Goal: Book appointment/travel/reservation

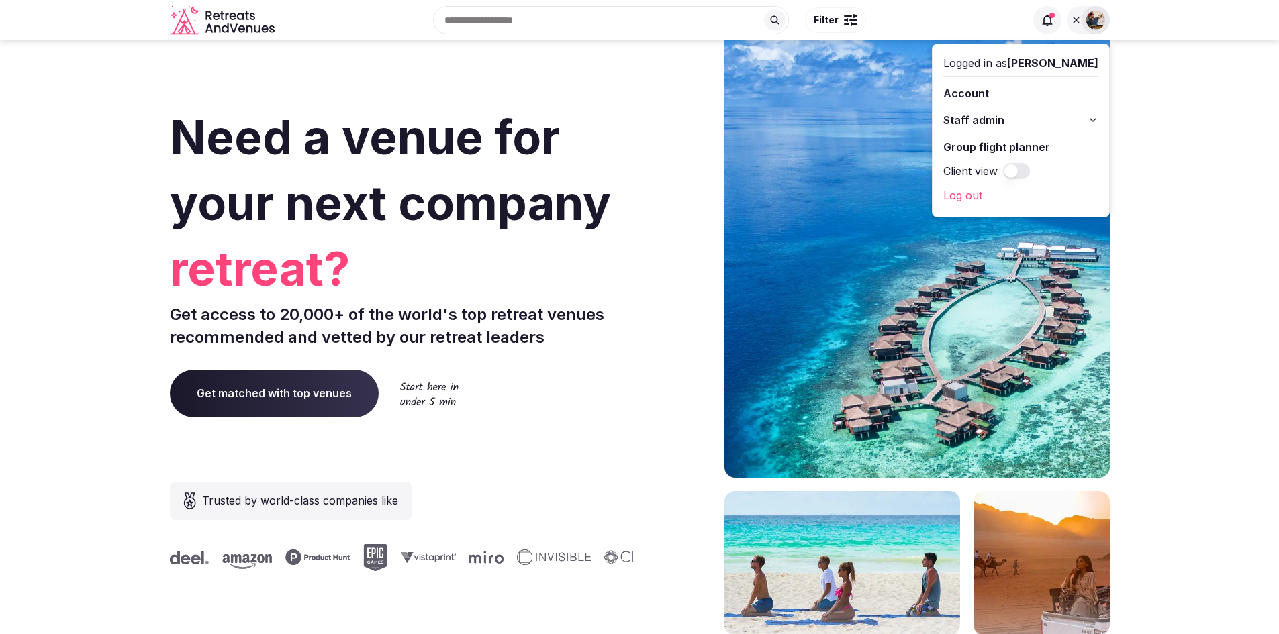
click at [774, 17] on icon at bounding box center [774, 20] width 11 height 11
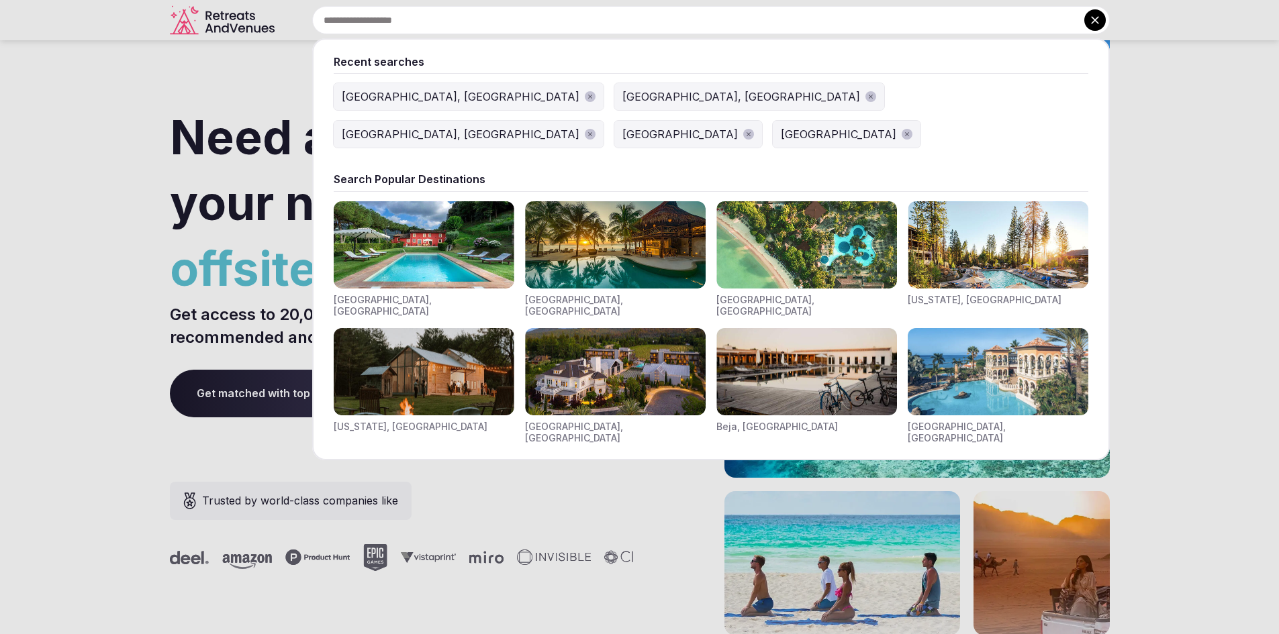
click at [369, 101] on div "[GEOGRAPHIC_DATA], [GEOGRAPHIC_DATA]" at bounding box center [461, 97] width 238 height 16
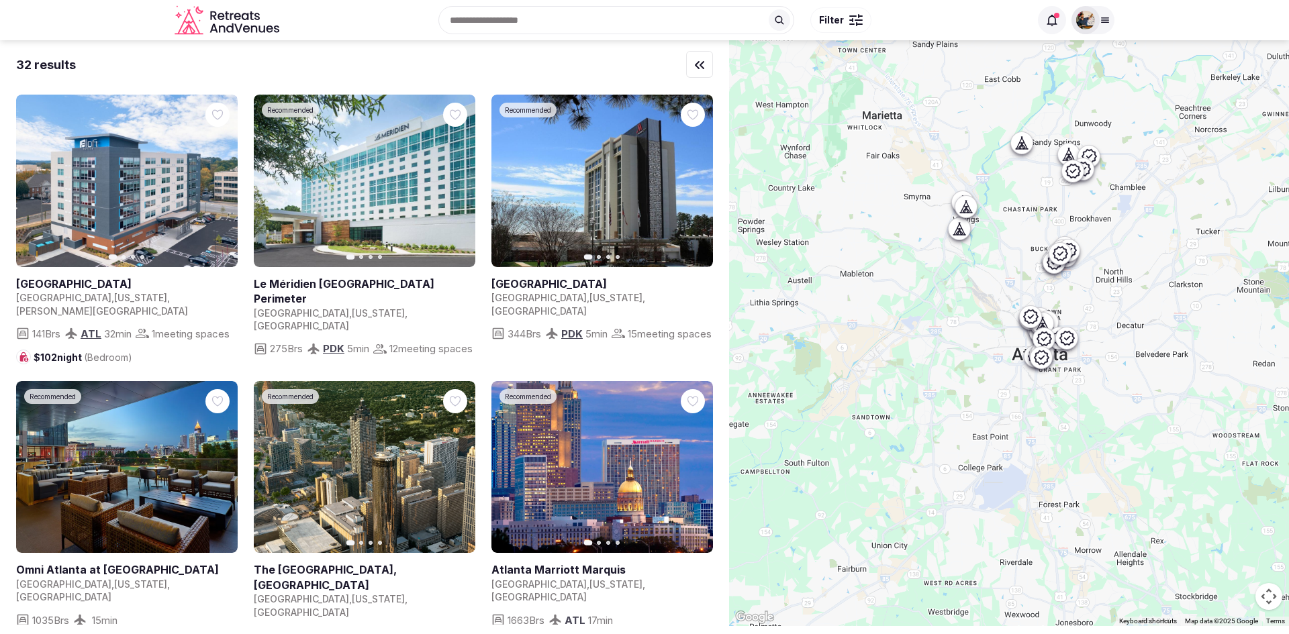
click at [203, 21] on icon "Retreats and Venues company logo" at bounding box center [228, 20] width 107 height 30
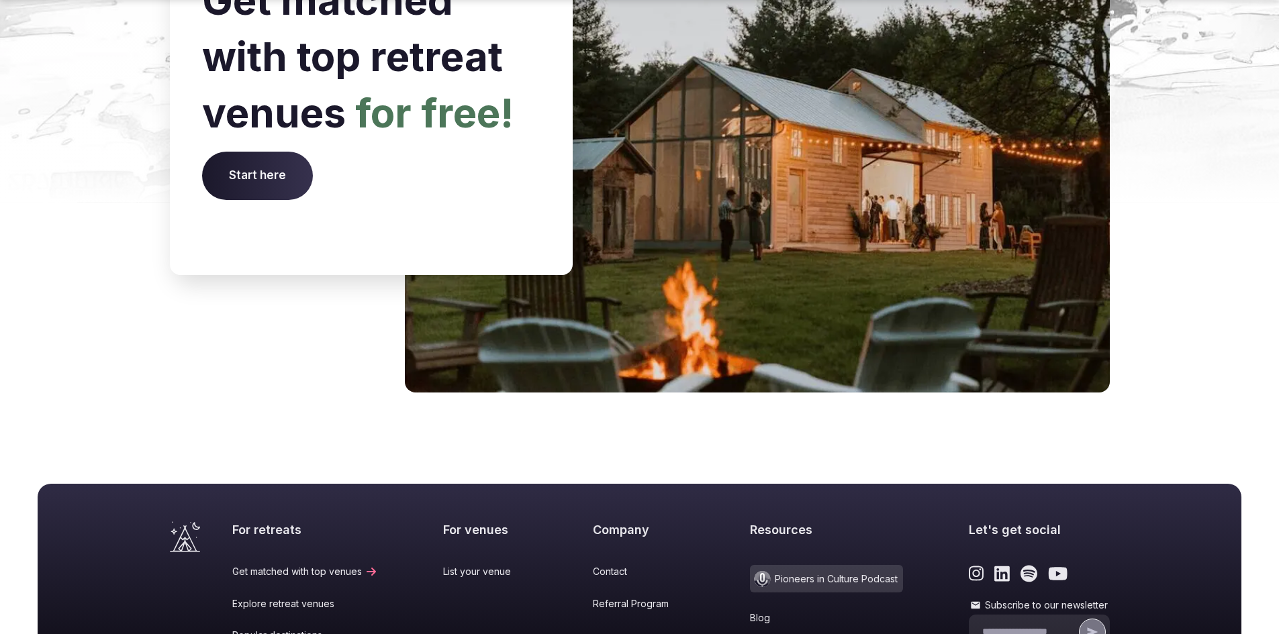
scroll to position [5548, 0]
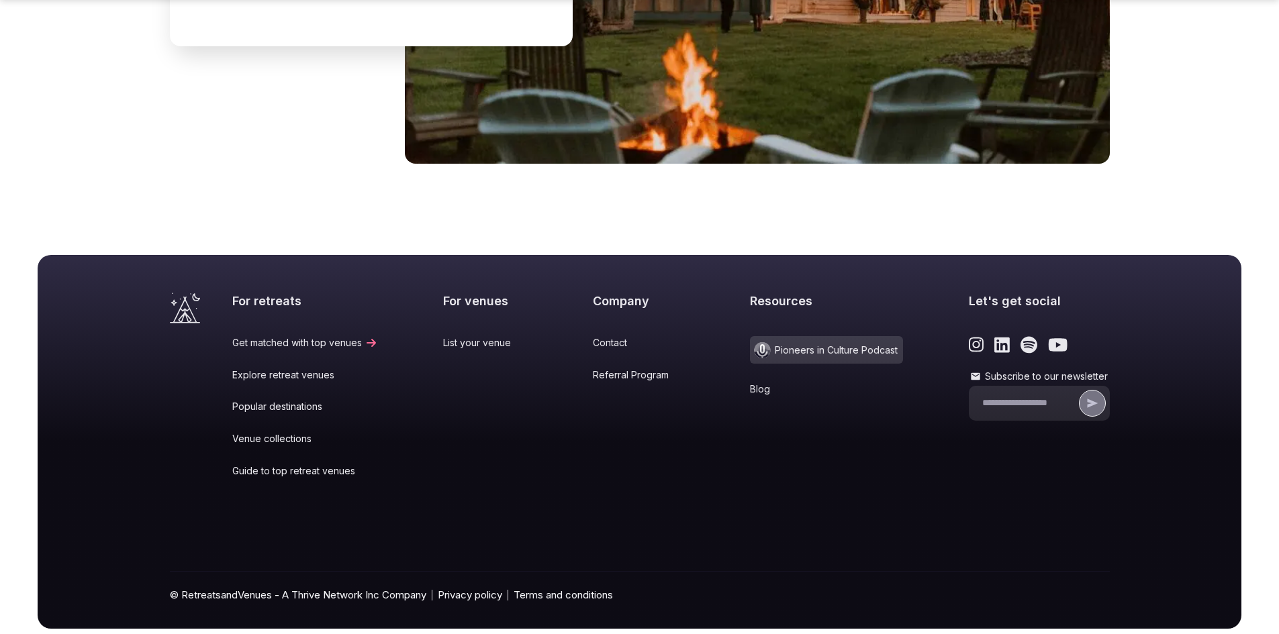
click at [292, 400] on link "Popular destinations" at bounding box center [305, 406] width 146 height 13
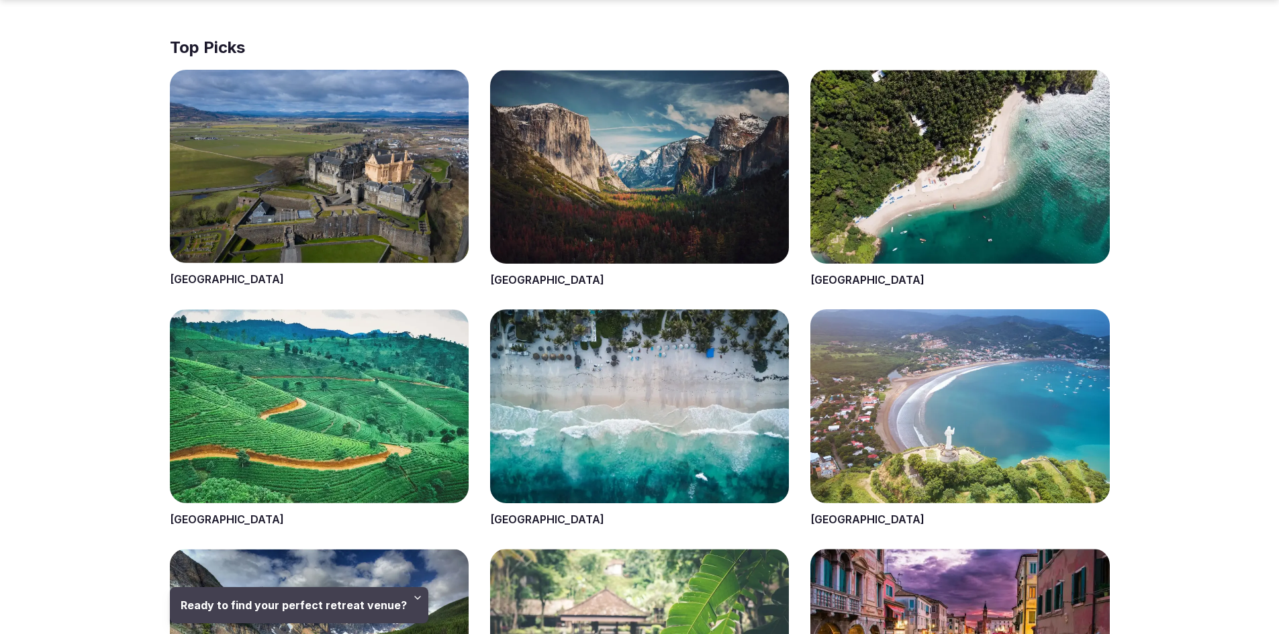
scroll to position [532, 0]
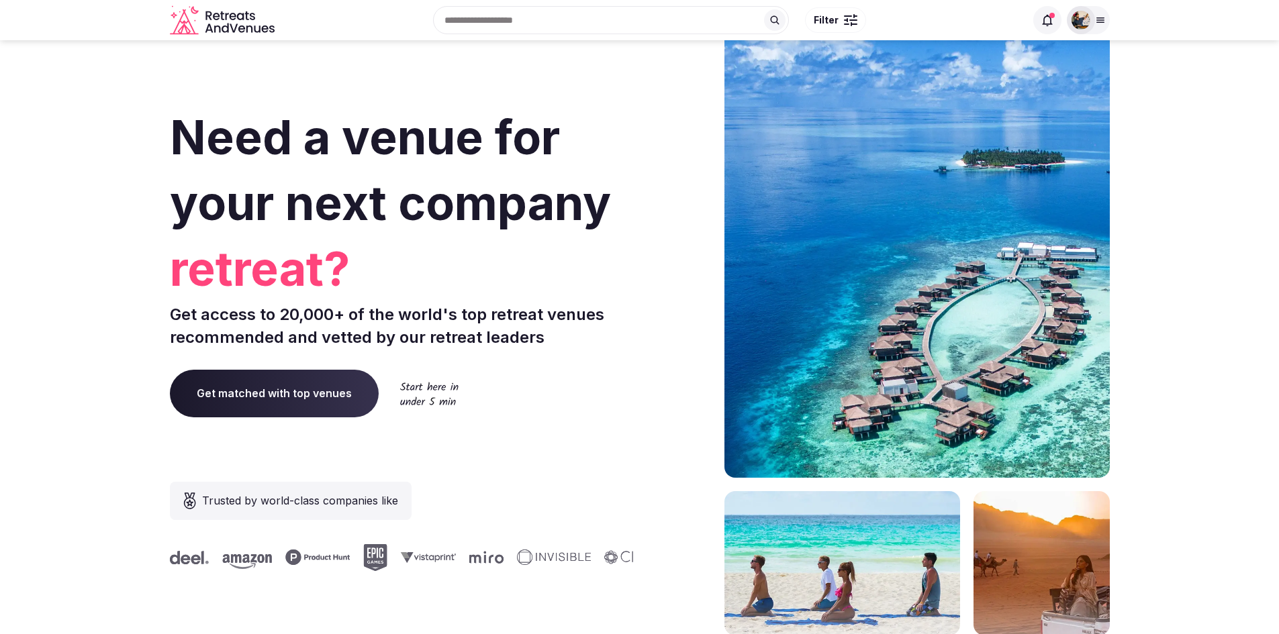
click at [586, 21] on input "text" at bounding box center [611, 20] width 356 height 28
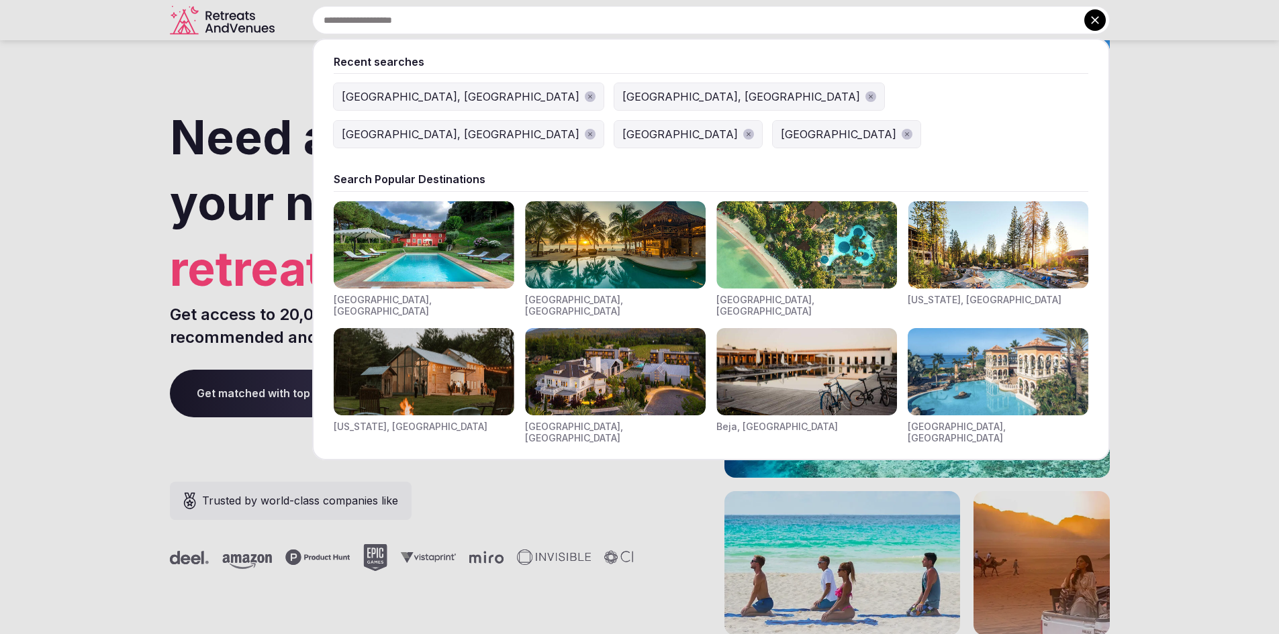
click at [362, 97] on div "[GEOGRAPHIC_DATA], [GEOGRAPHIC_DATA]" at bounding box center [461, 97] width 238 height 16
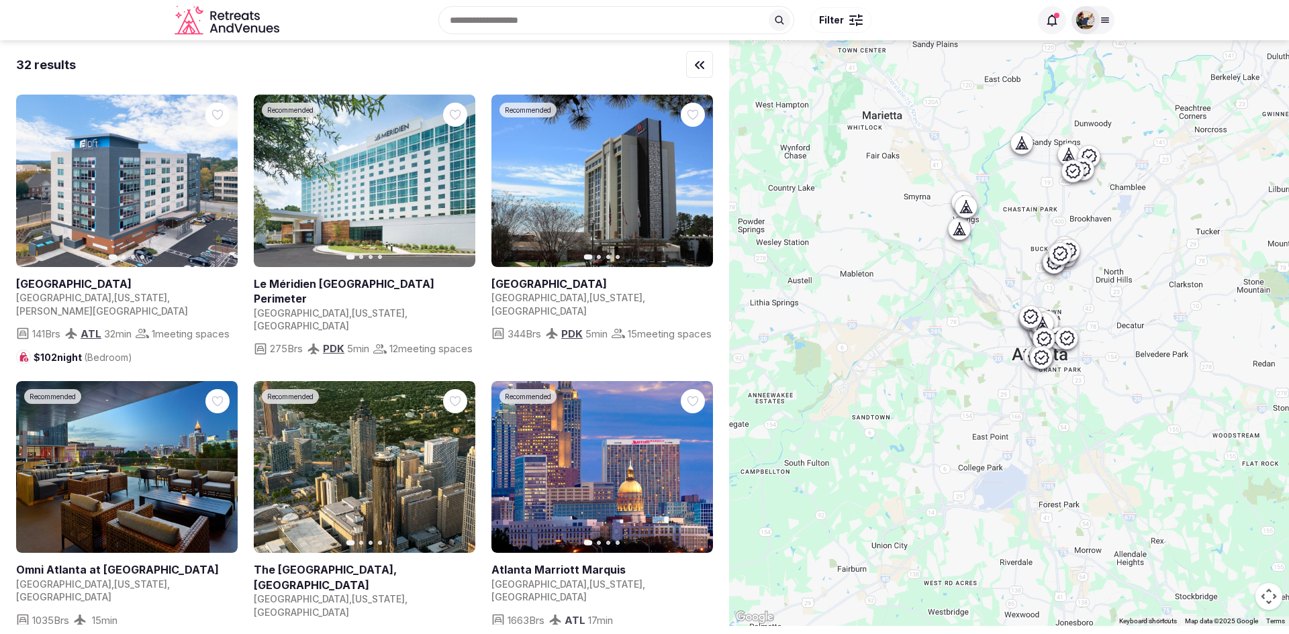
click at [1118, 20] on div "Recent searches Atlanta, GA Austin, TX Barcelona, Spain Spain Republic of the C…" at bounding box center [644, 20] width 1289 height 40
click at [1109, 20] on icon at bounding box center [1105, 20] width 7 height 5
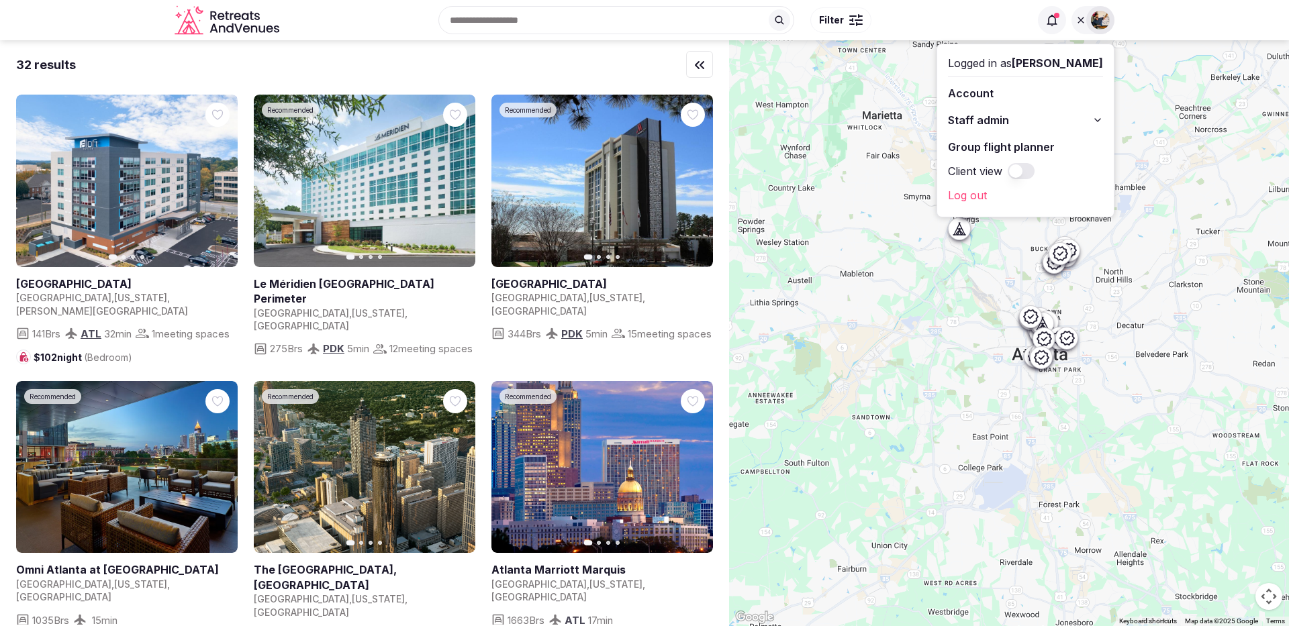
click at [1046, 121] on button "Staff admin" at bounding box center [1025, 119] width 155 height 21
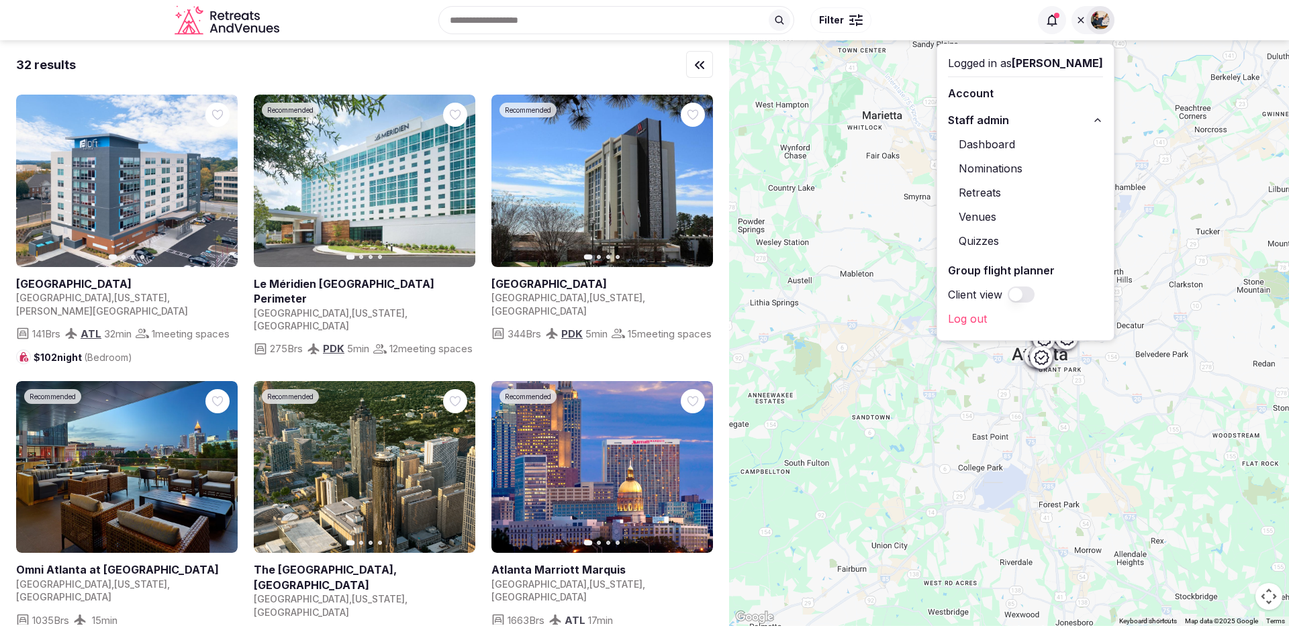
click at [1012, 197] on link "Retreats" at bounding box center [1025, 192] width 155 height 21
click at [553, 203] on link at bounding box center [602, 181] width 222 height 173
click at [631, 195] on link at bounding box center [602, 181] width 222 height 173
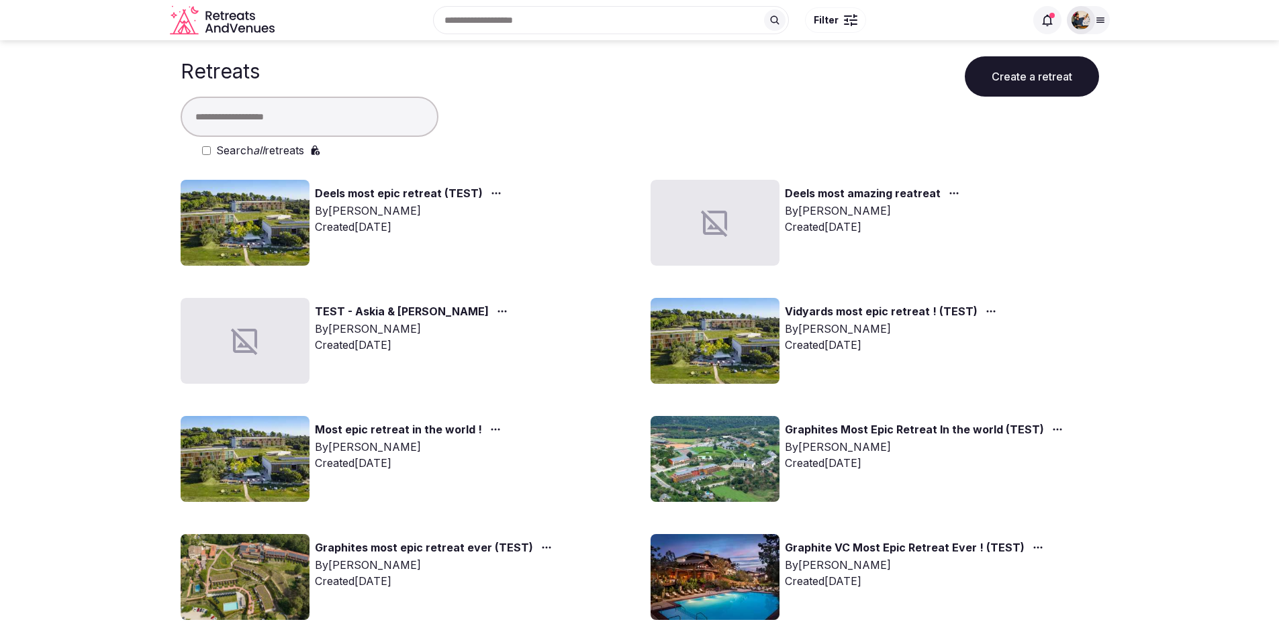
click at [348, 109] on input "text" at bounding box center [310, 117] width 258 height 40
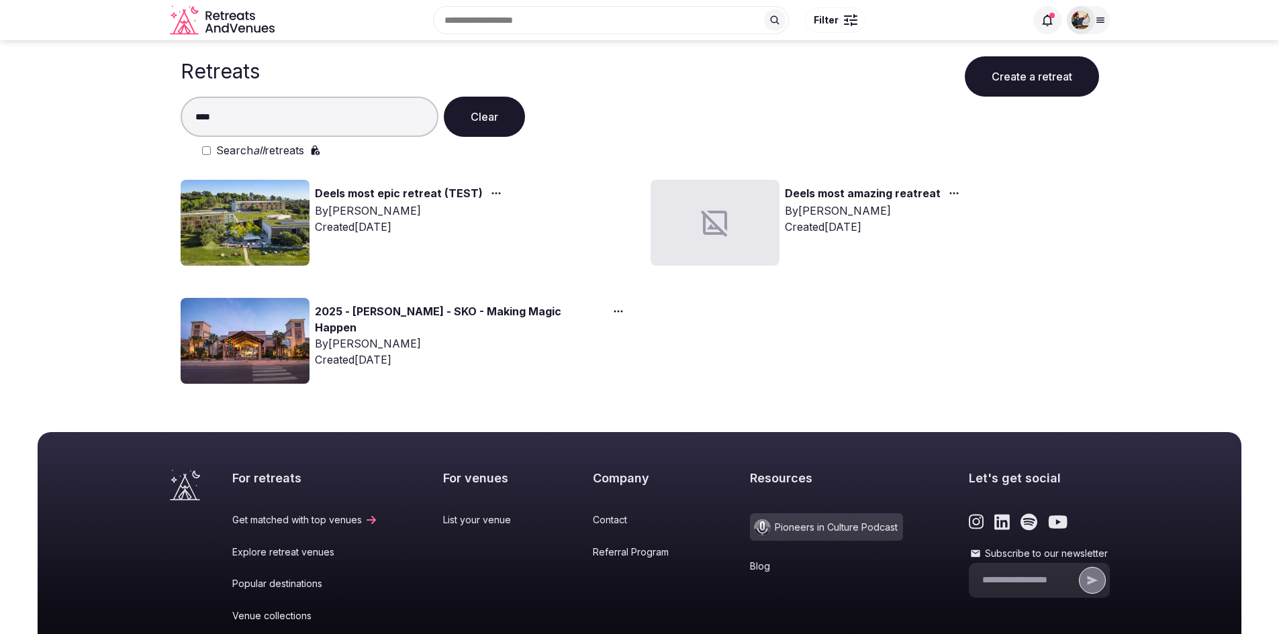
type input "****"
click at [395, 316] on link "2025 - Deel - SKO - Making Magic Happen" at bounding box center [460, 319] width 290 height 32
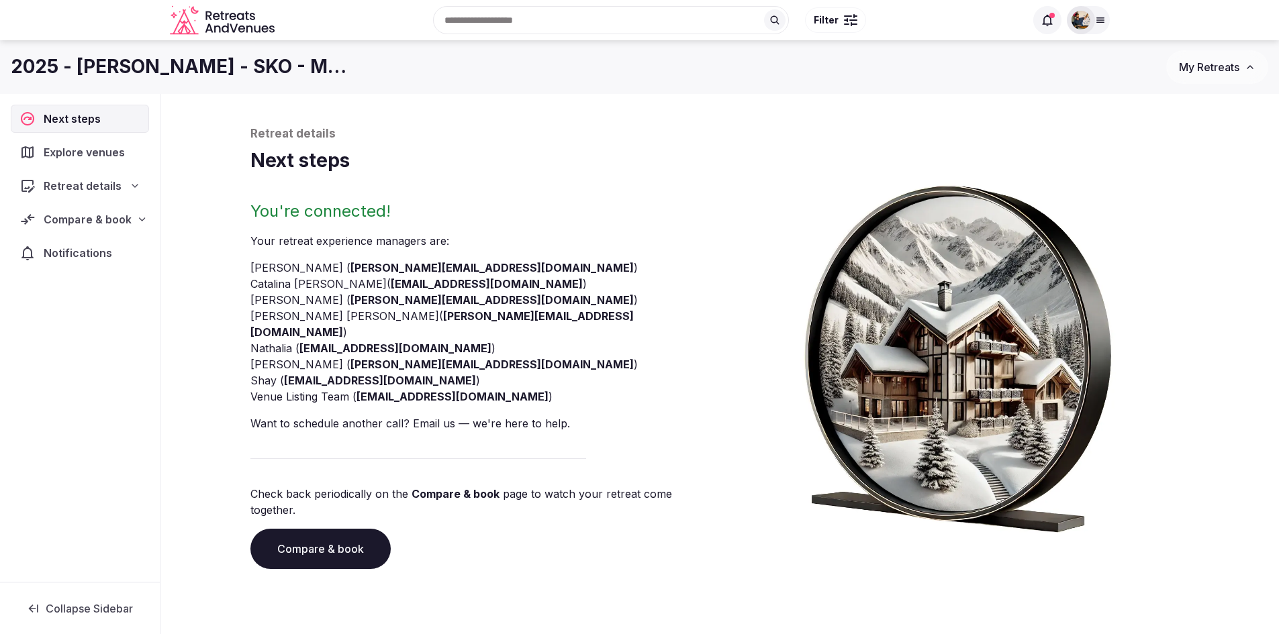
click at [94, 215] on span "Compare & book" at bounding box center [88, 219] width 88 height 16
click at [78, 289] on span "Proposals received (8)" at bounding box center [85, 293] width 106 height 13
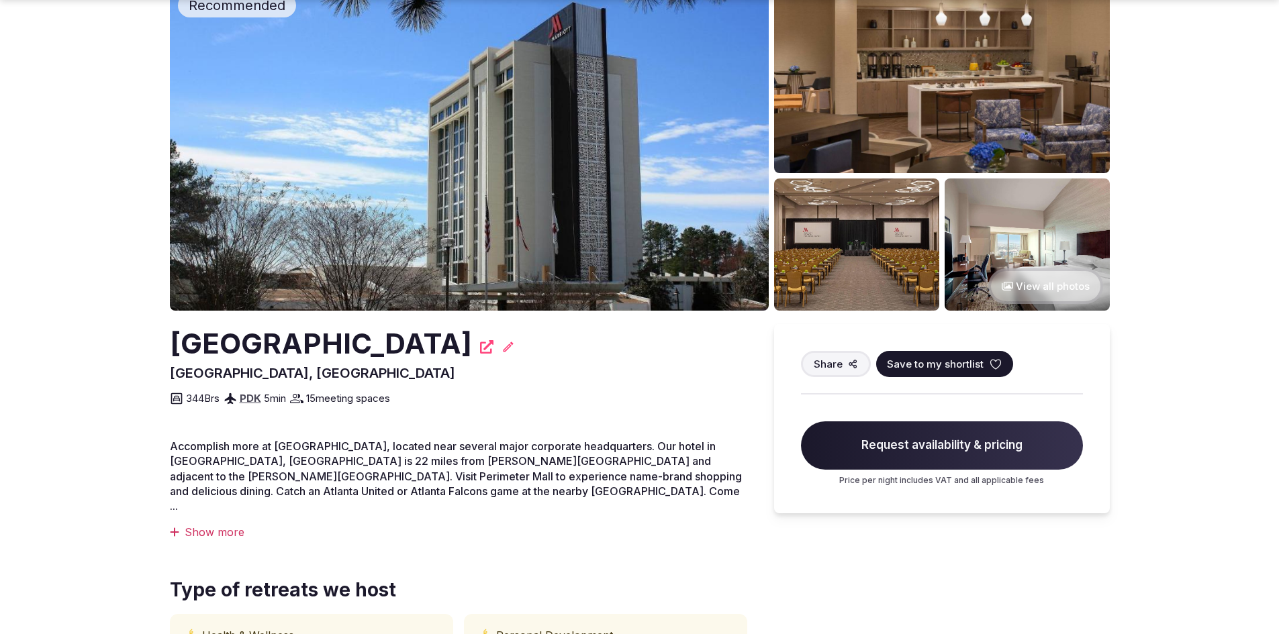
scroll to position [84, 0]
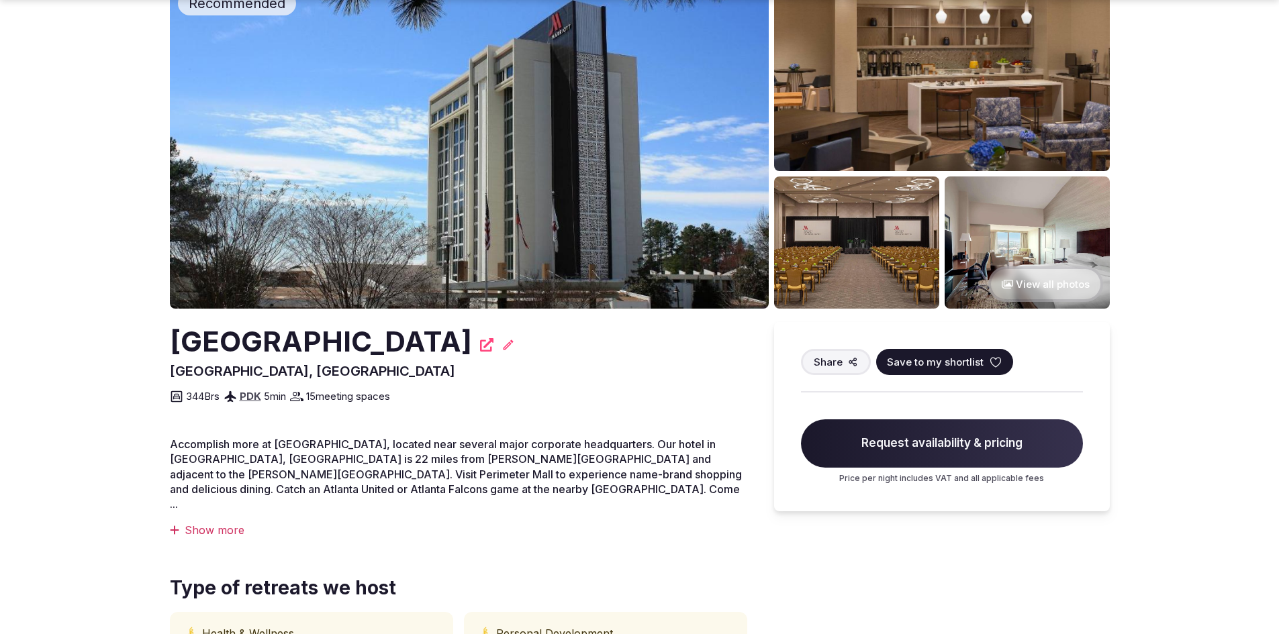
click at [882, 446] on span "Request availability & pricing" at bounding box center [942, 444] width 282 height 48
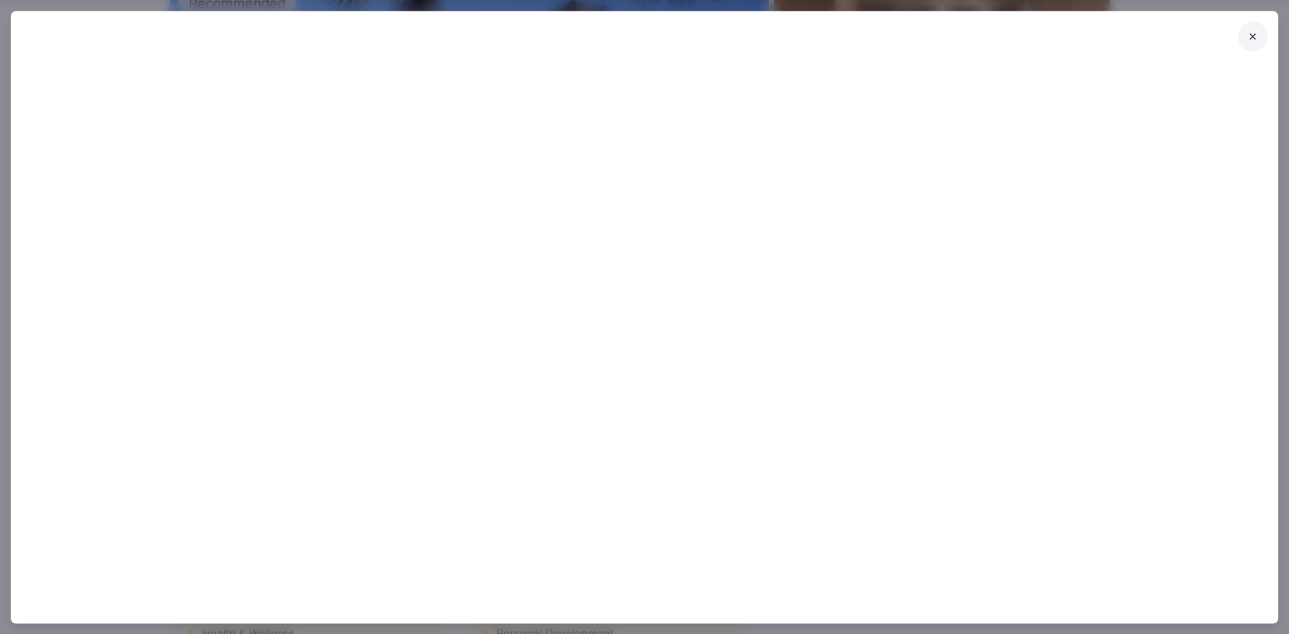
click at [1254, 38] on icon at bounding box center [1252, 36] width 11 height 11
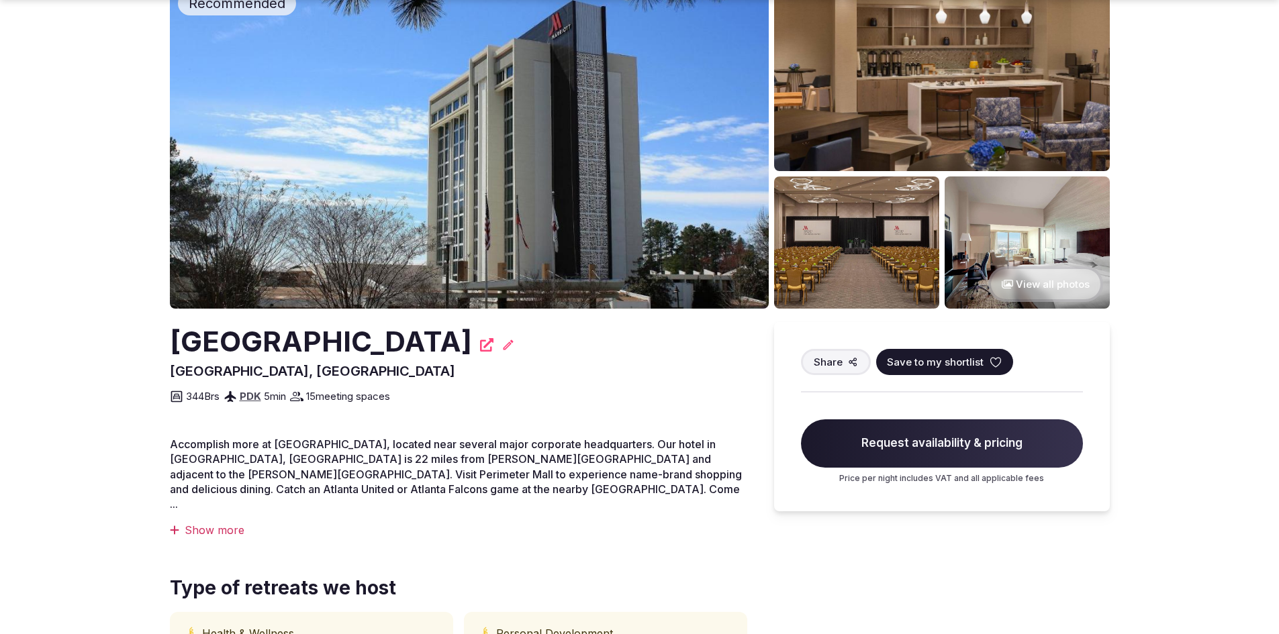
click at [886, 446] on span "Request availability & pricing" at bounding box center [942, 444] width 282 height 48
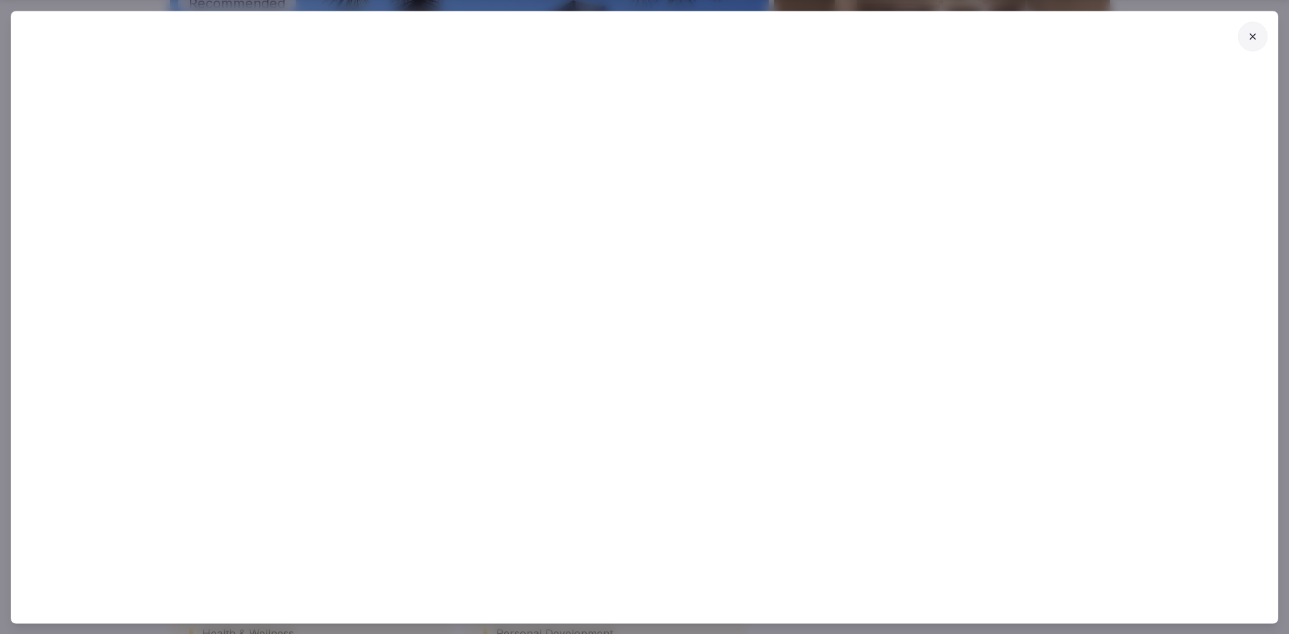
click at [1254, 36] on icon at bounding box center [1252, 36] width 11 height 11
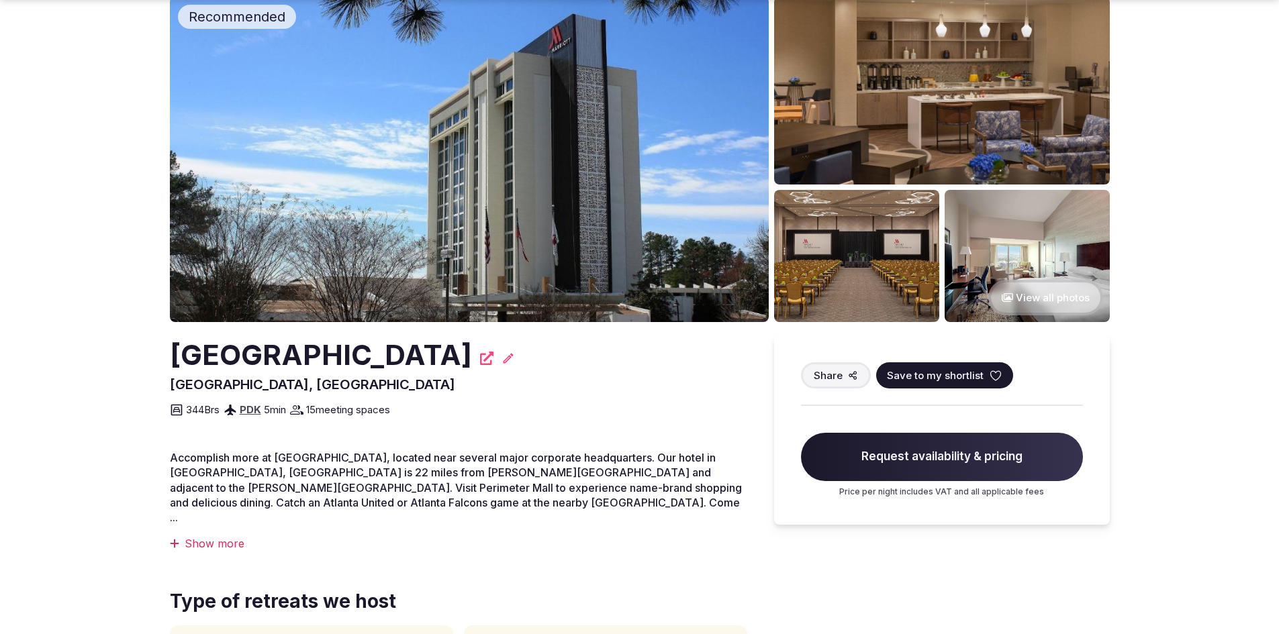
scroll to position [71, 0]
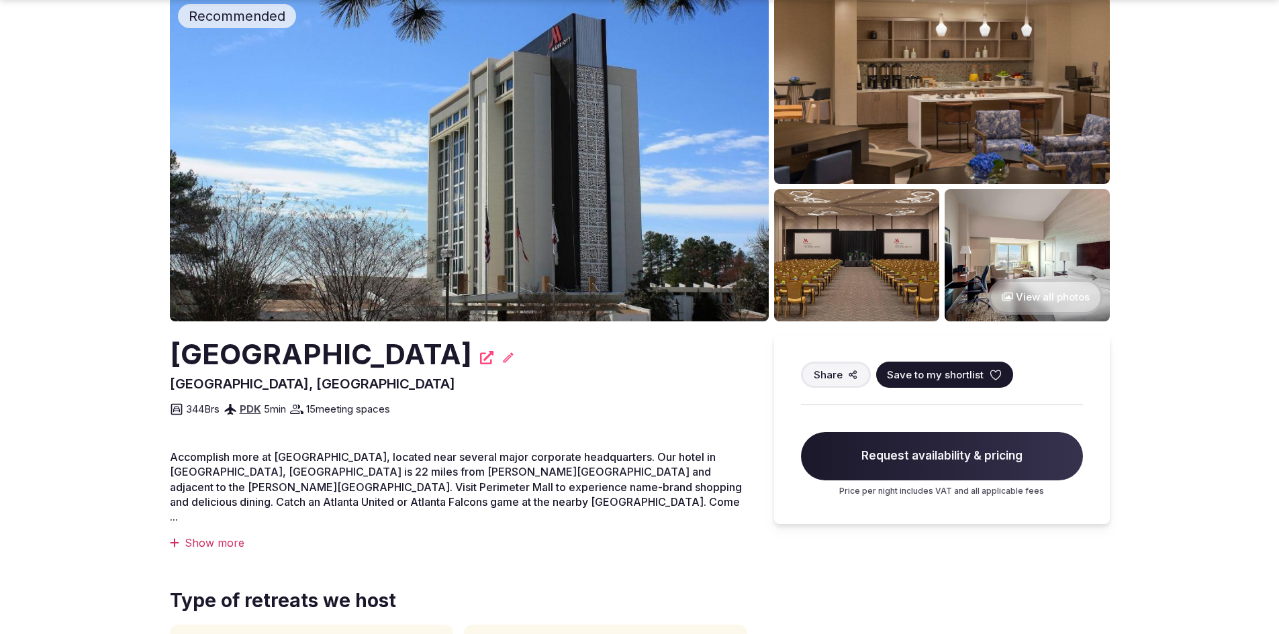
click at [853, 461] on span "Request availability & pricing" at bounding box center [942, 456] width 282 height 48
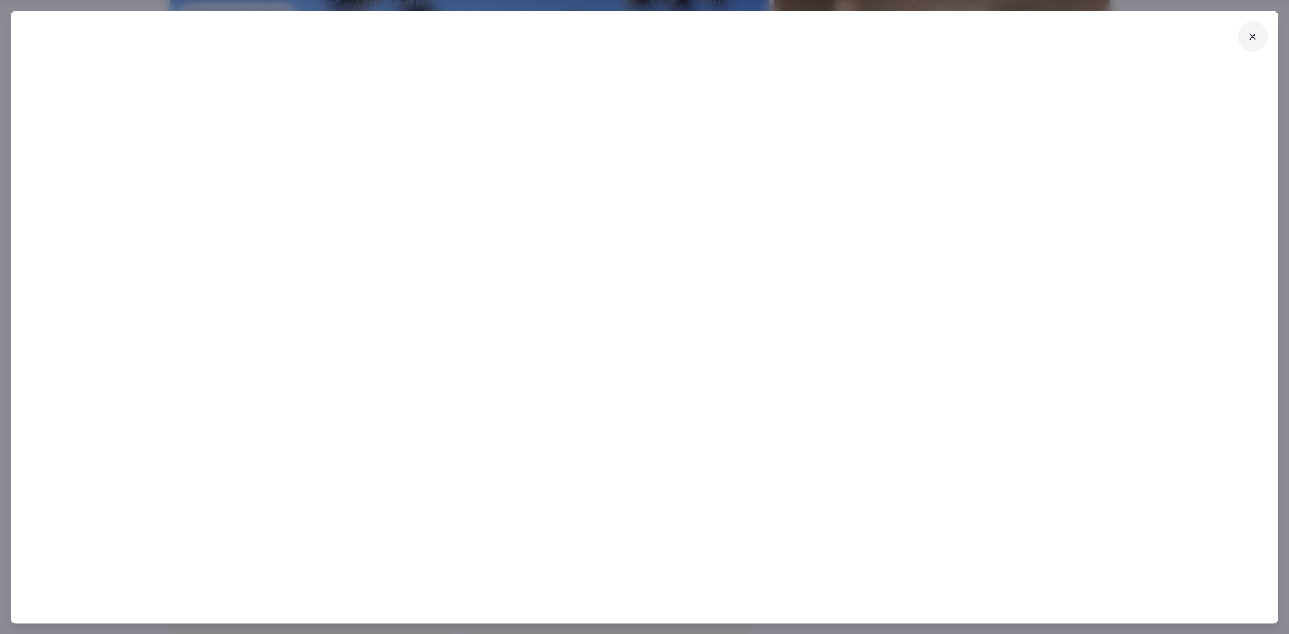
click at [1248, 36] on icon at bounding box center [1252, 36] width 11 height 11
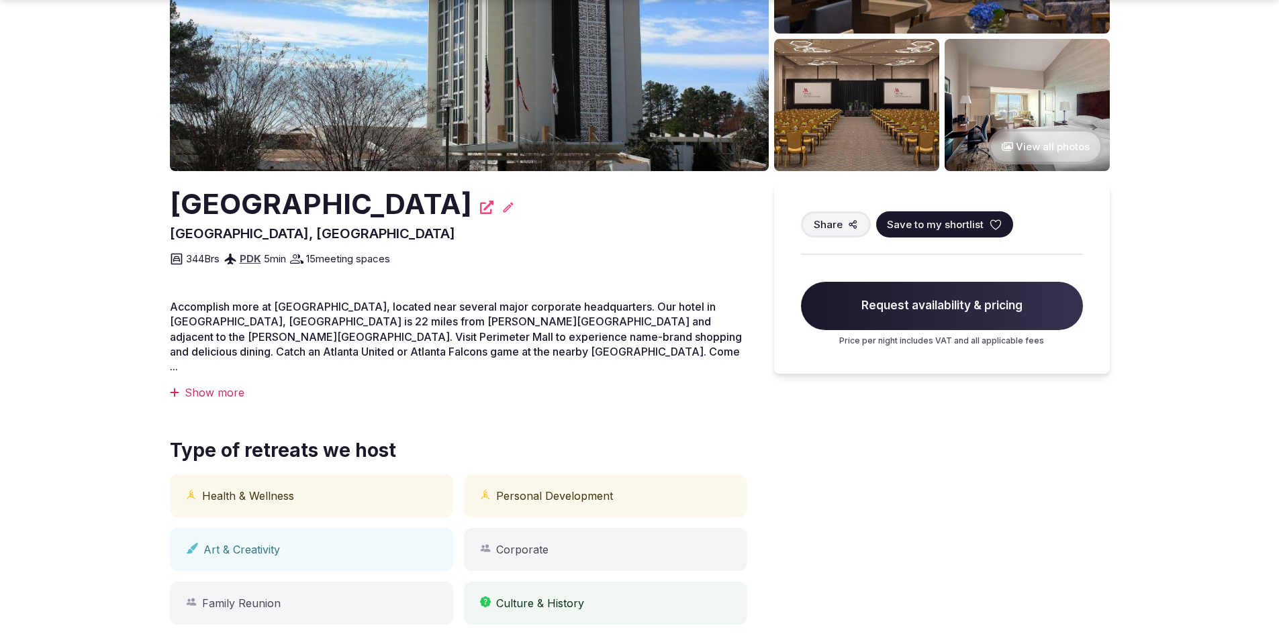
scroll to position [224, 0]
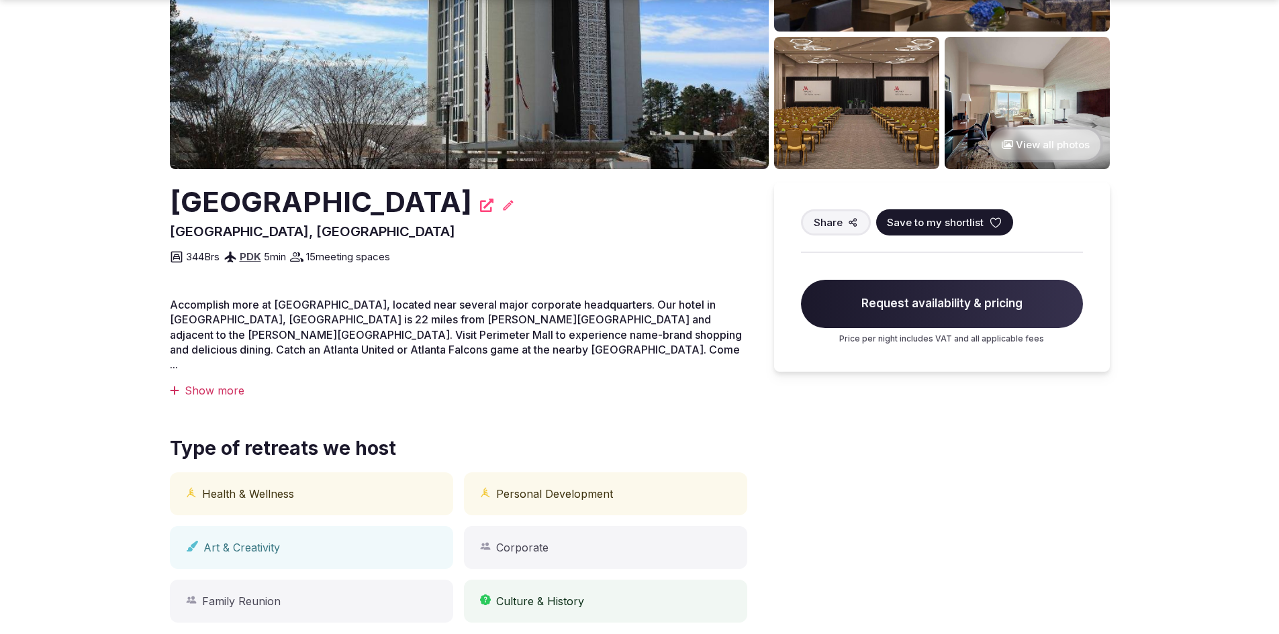
click at [884, 303] on span "Request availability & pricing" at bounding box center [942, 304] width 282 height 48
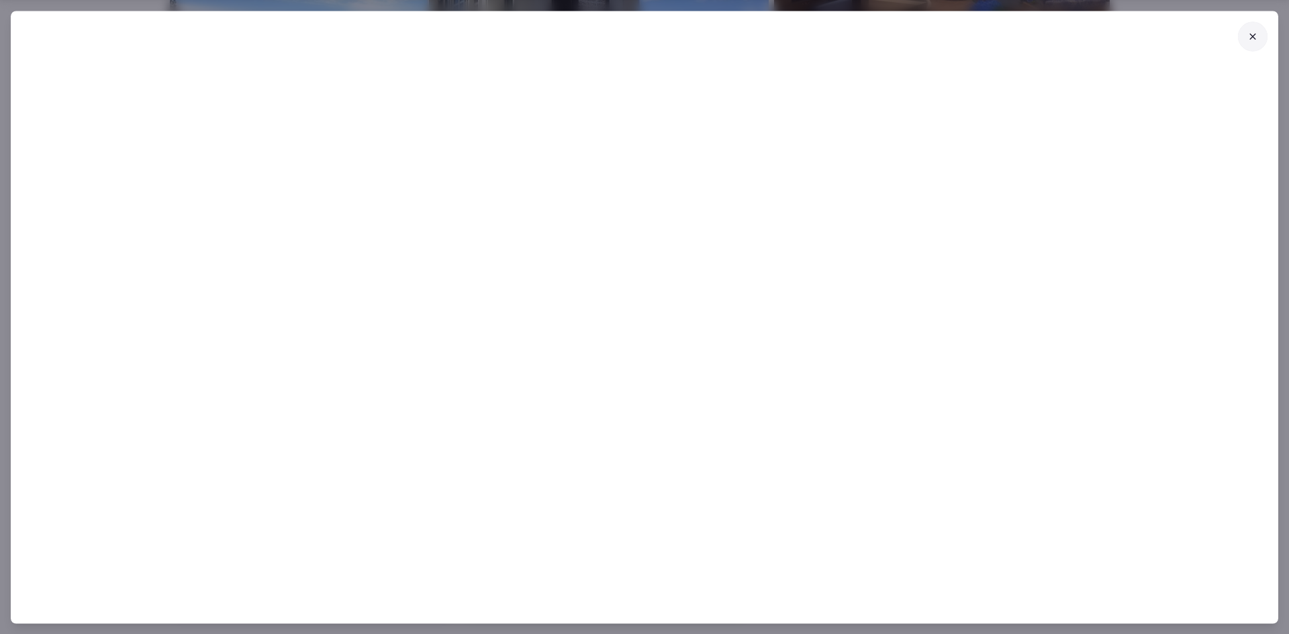
click at [1254, 36] on icon at bounding box center [1252, 36] width 11 height 11
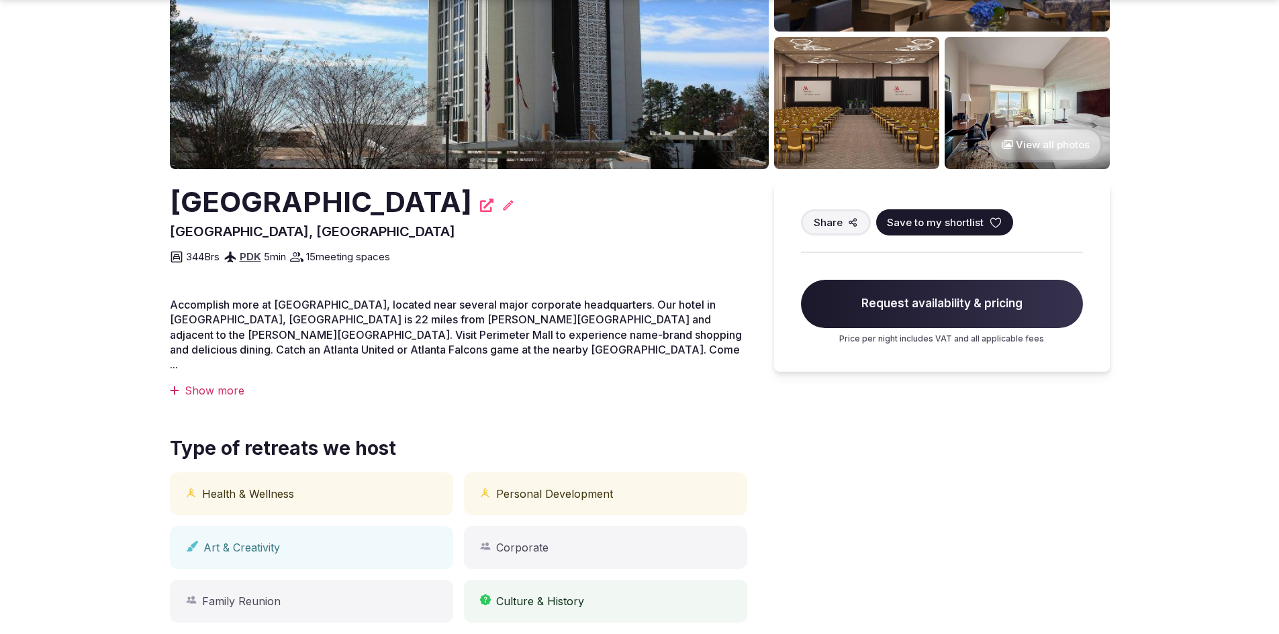
click at [881, 311] on span "Request availability & pricing" at bounding box center [942, 304] width 282 height 48
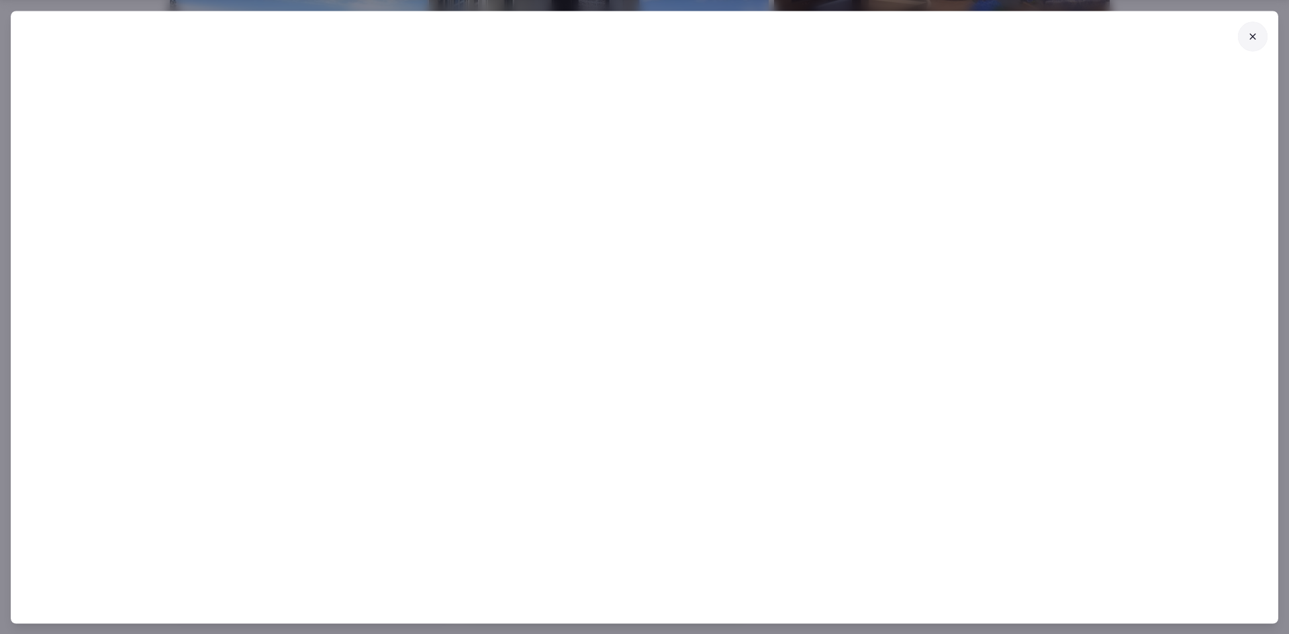
click at [1255, 46] on button at bounding box center [1253, 36] width 30 height 30
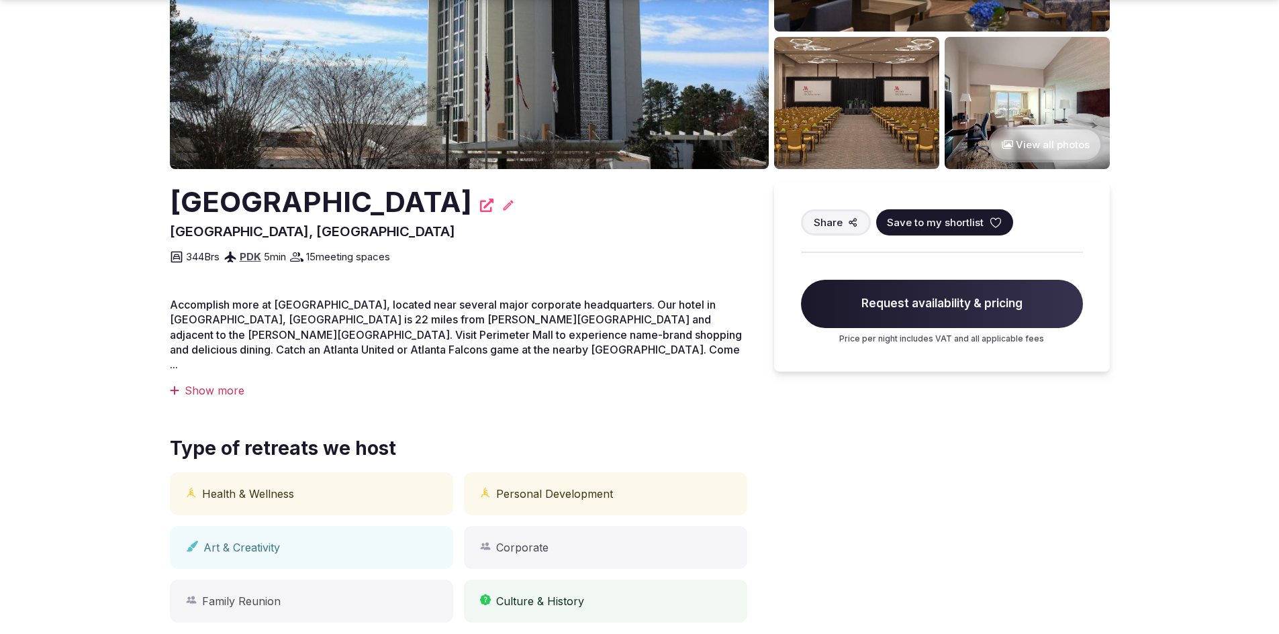
click at [924, 299] on span "Request availability & pricing" at bounding box center [942, 304] width 282 height 48
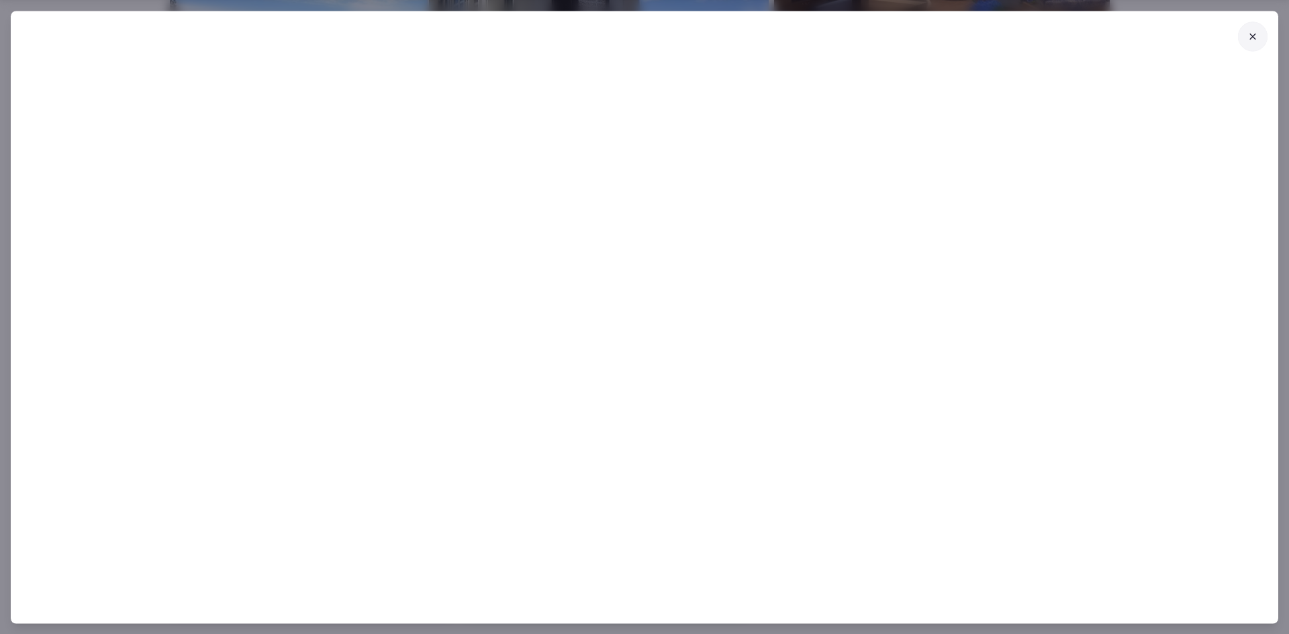
click at [1255, 36] on icon at bounding box center [1252, 36] width 11 height 11
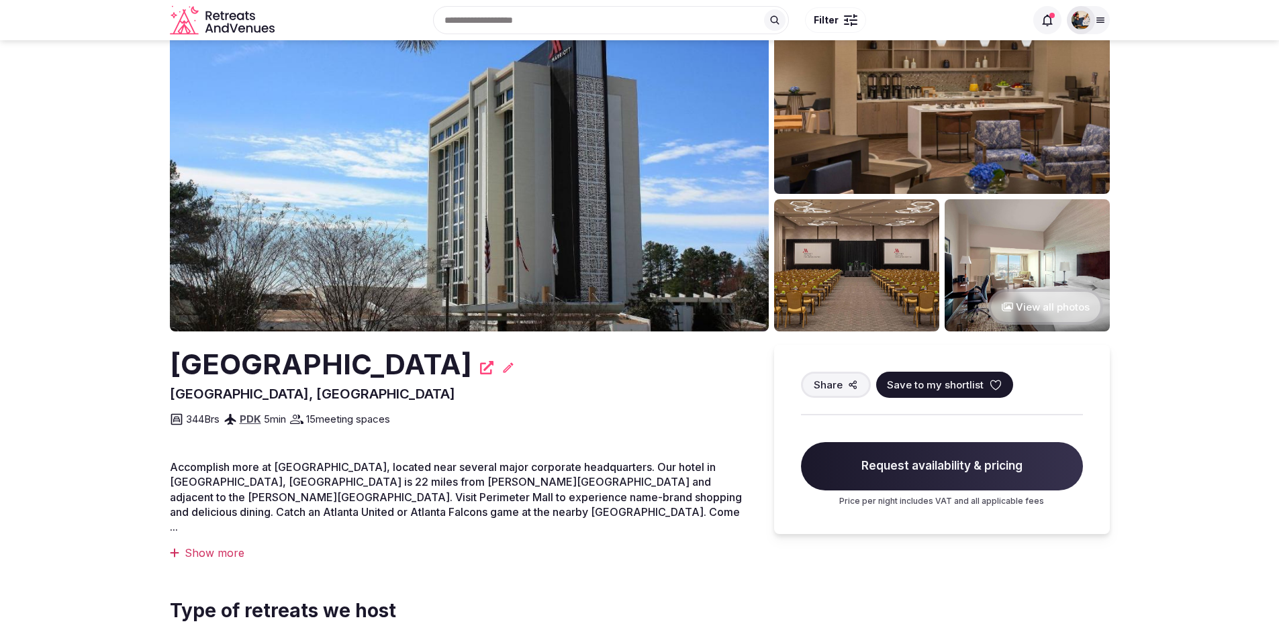
scroll to position [0, 0]
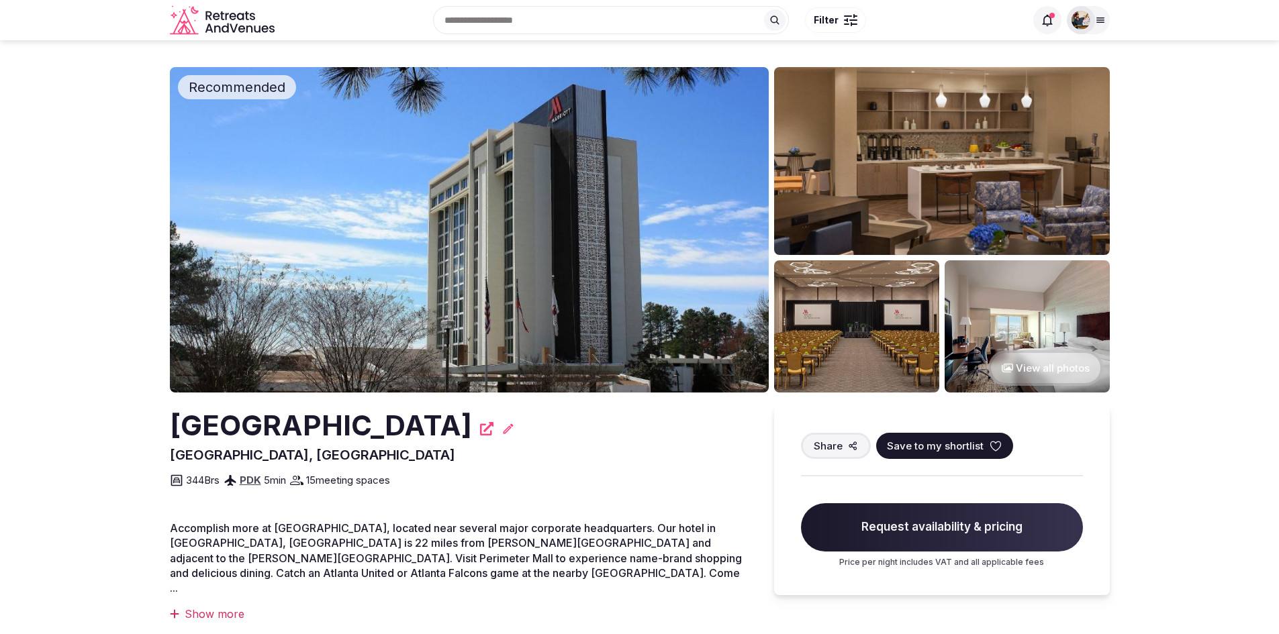
click at [1092, 12] on div at bounding box center [1081, 20] width 28 height 28
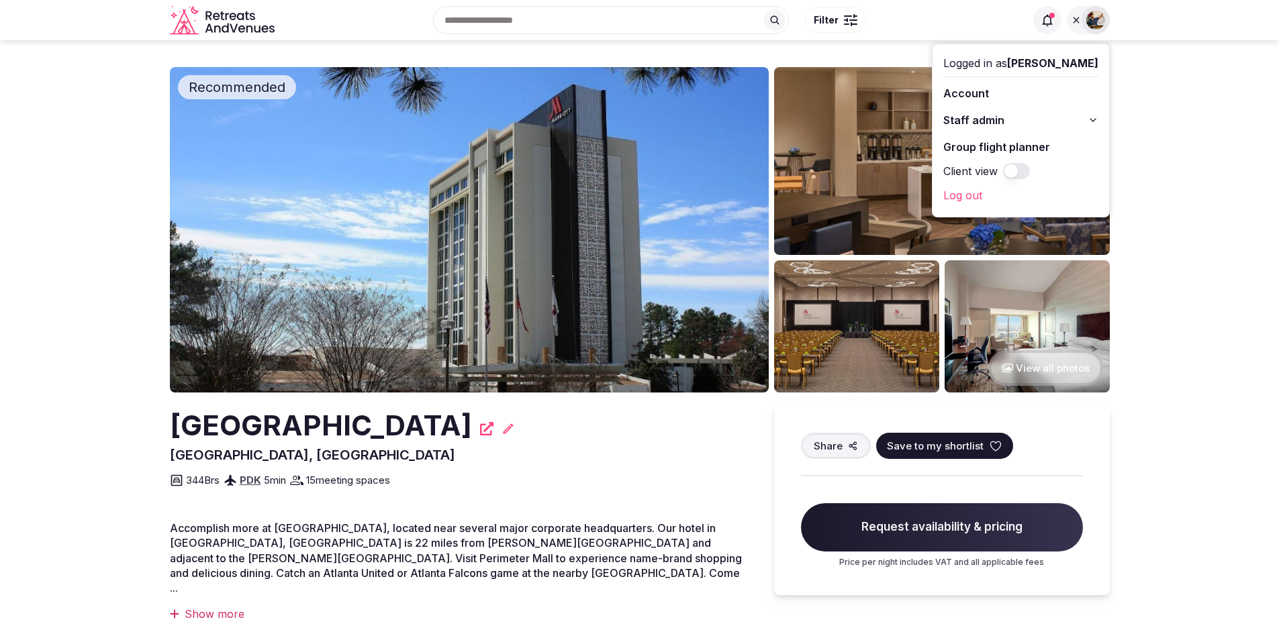
click at [1004, 122] on span "Staff admin" at bounding box center [973, 120] width 61 height 16
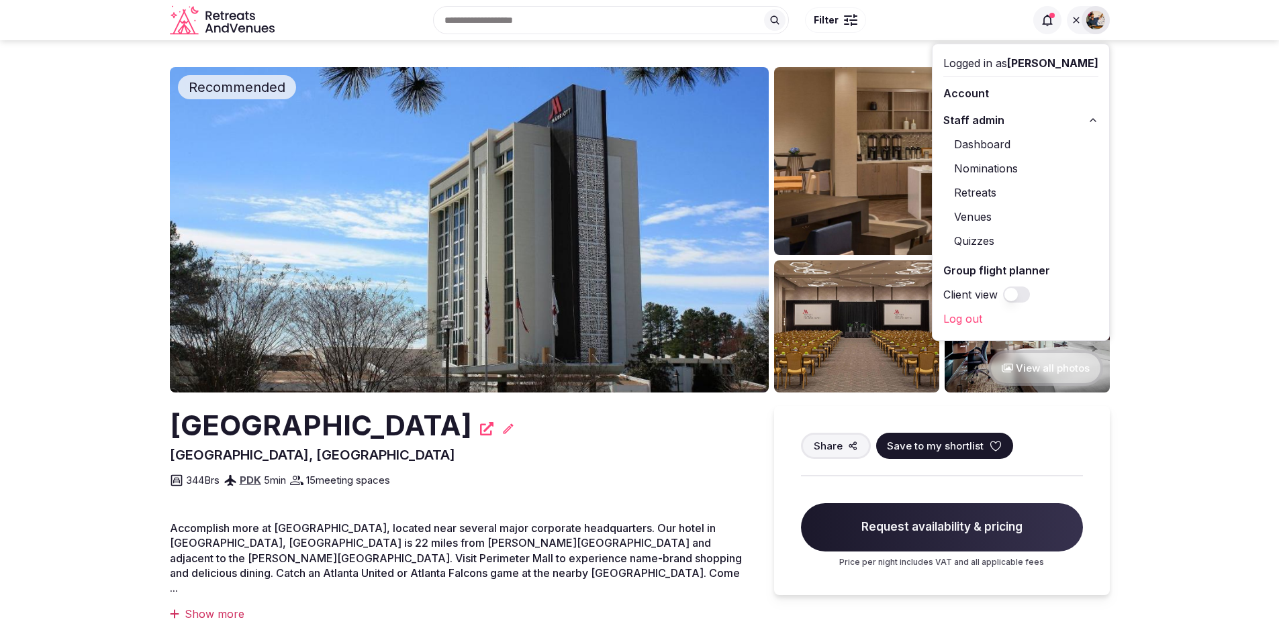
click at [1001, 193] on link "Retreats" at bounding box center [1020, 192] width 155 height 21
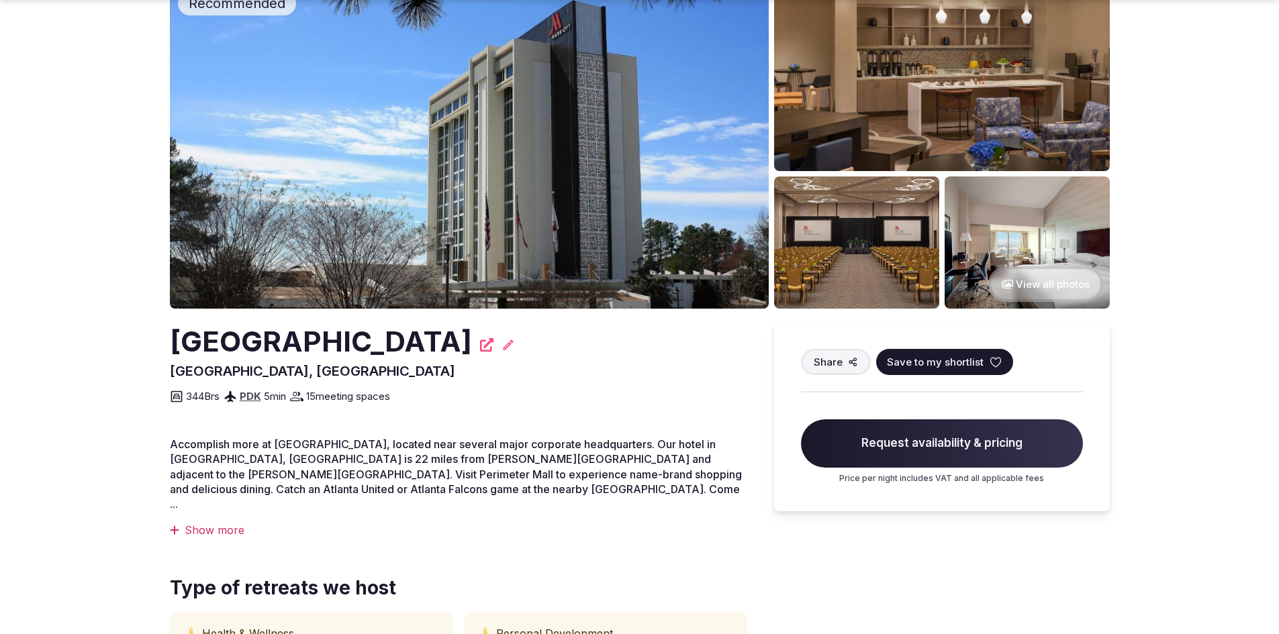
scroll to position [104, 0]
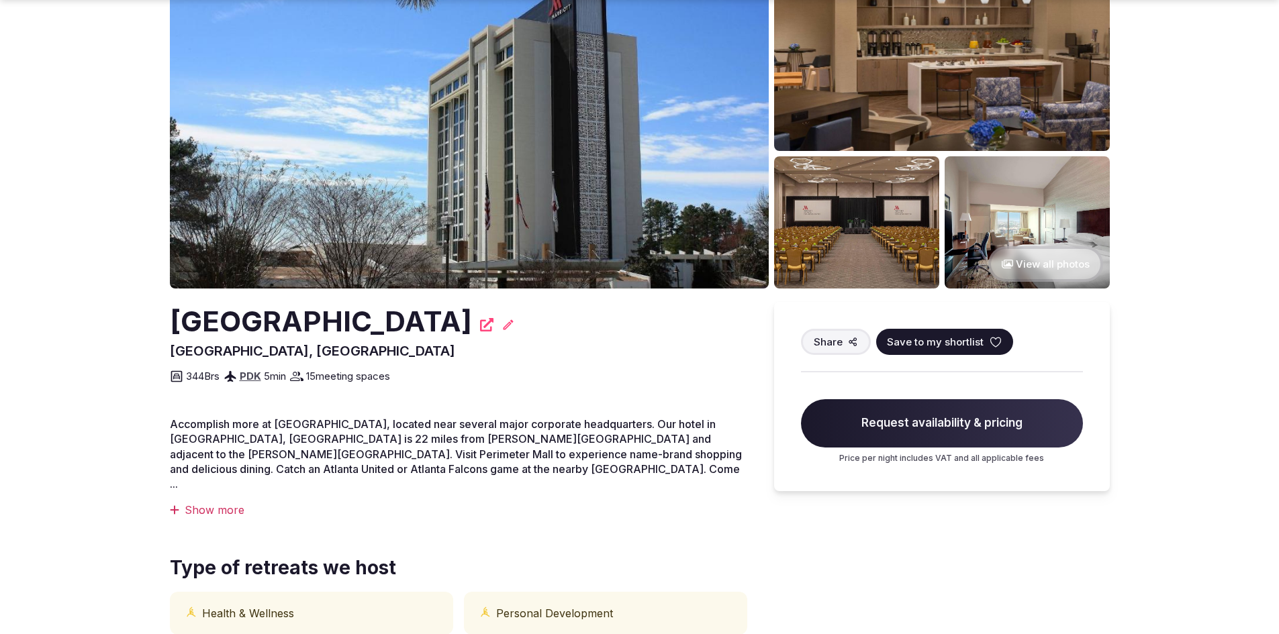
click at [909, 422] on span "Request availability & pricing" at bounding box center [942, 423] width 282 height 48
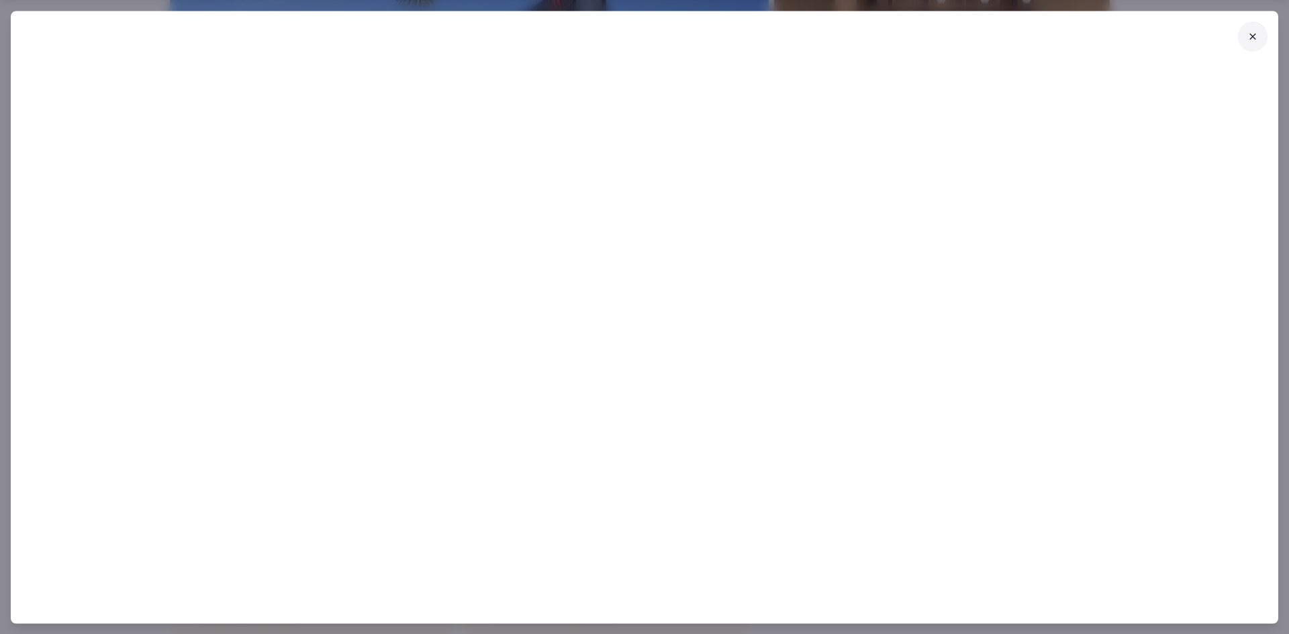
click at [1260, 40] on button at bounding box center [1253, 36] width 30 height 30
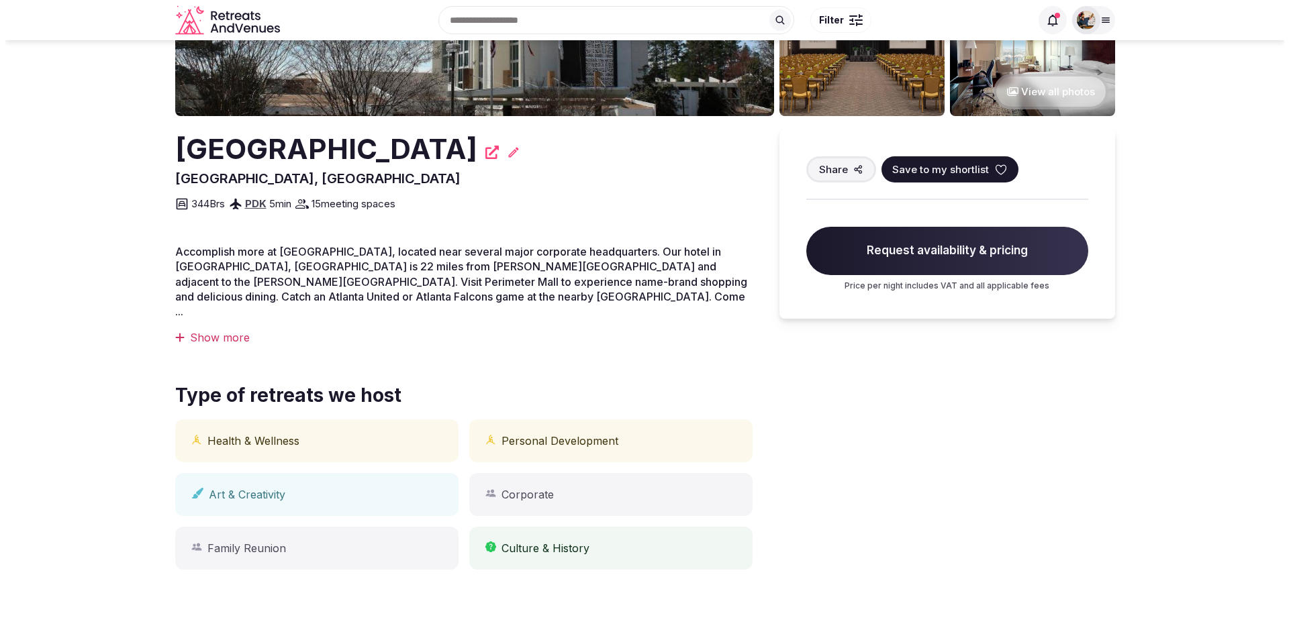
scroll to position [0, 0]
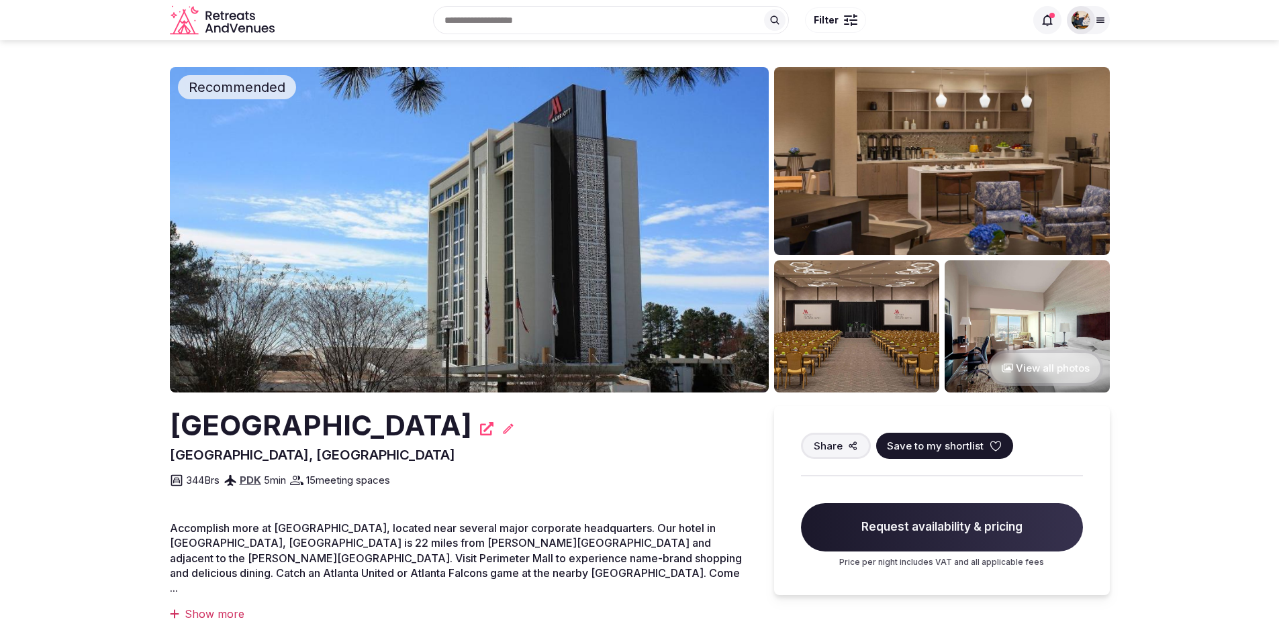
click at [508, 15] on div "Recent searches [GEOGRAPHIC_DATA], [GEOGRAPHIC_DATA] [GEOGRAPHIC_DATA], [GEOGRA…" at bounding box center [652, 20] width 745 height 58
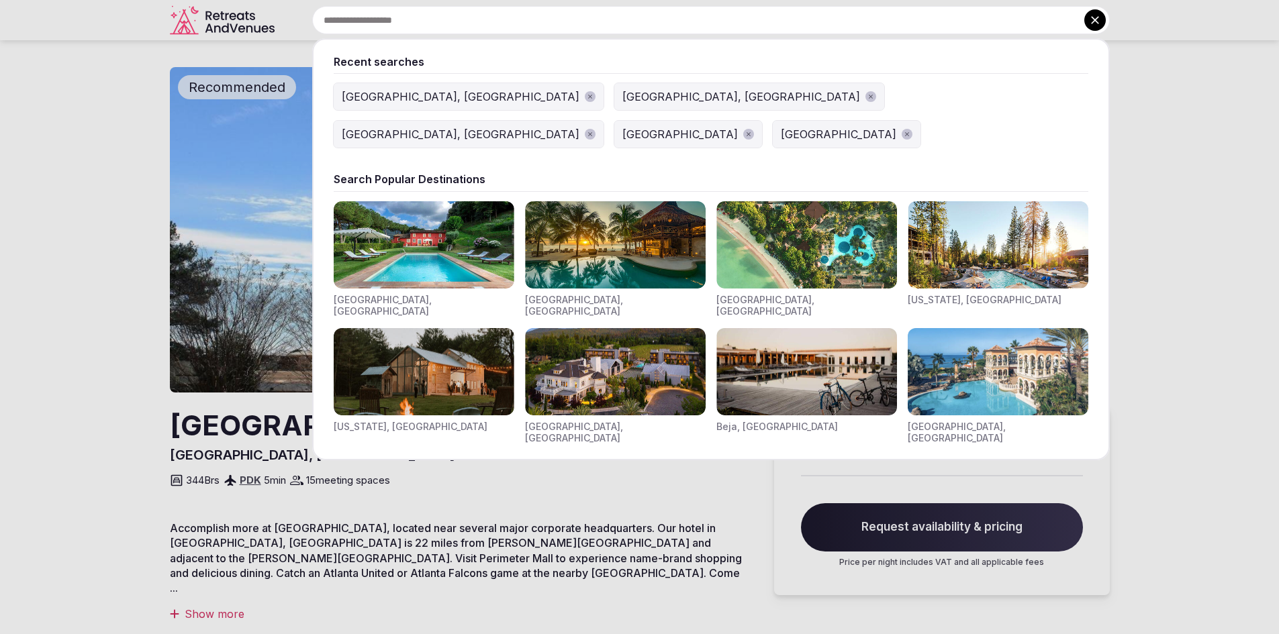
click at [399, 98] on button "[GEOGRAPHIC_DATA], [GEOGRAPHIC_DATA]" at bounding box center [469, 96] width 270 height 27
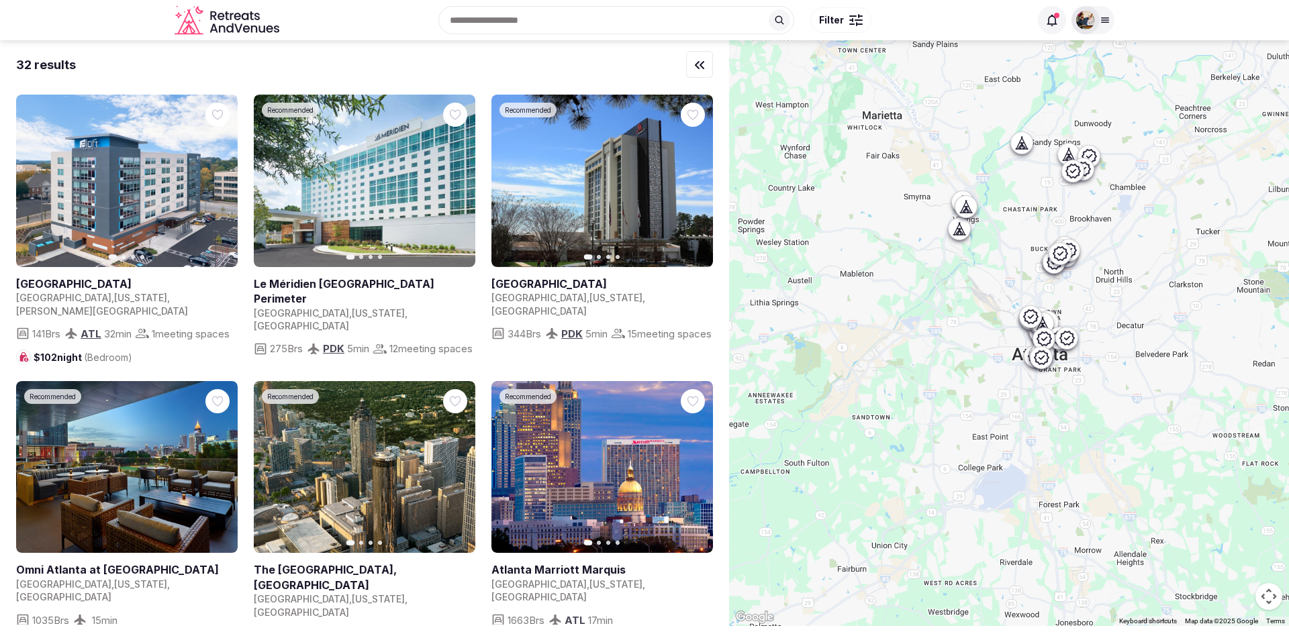
click at [847, 19] on button "Filter" at bounding box center [840, 20] width 61 height 26
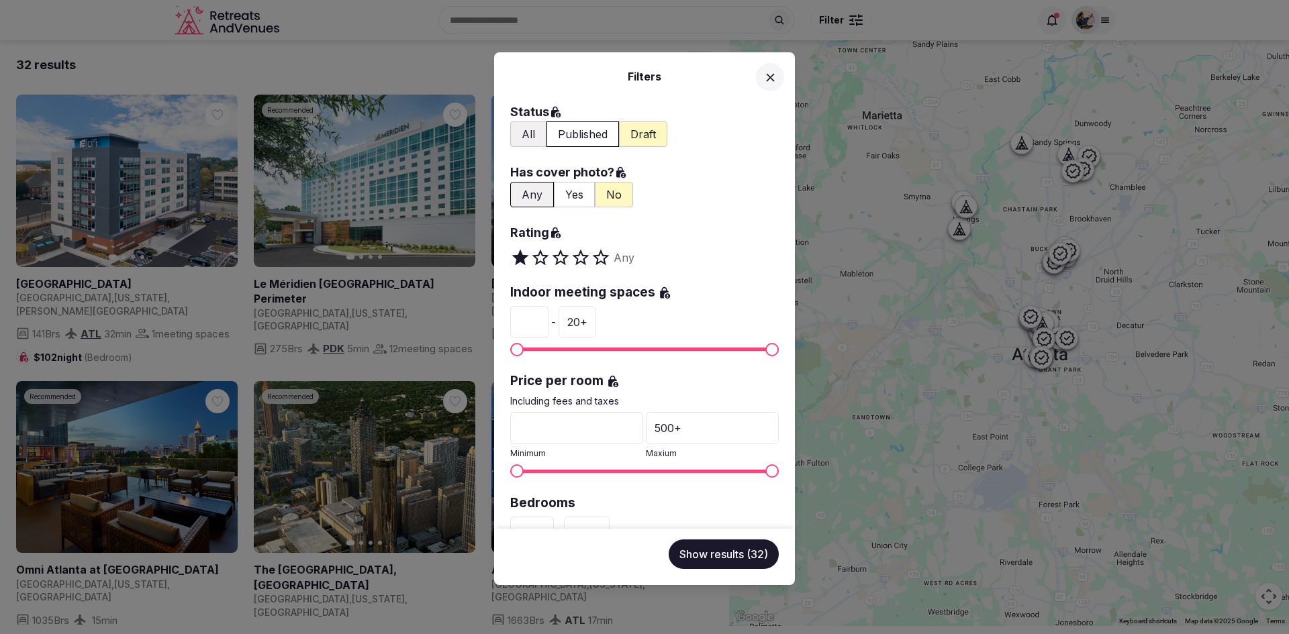
scroll to position [316, 0]
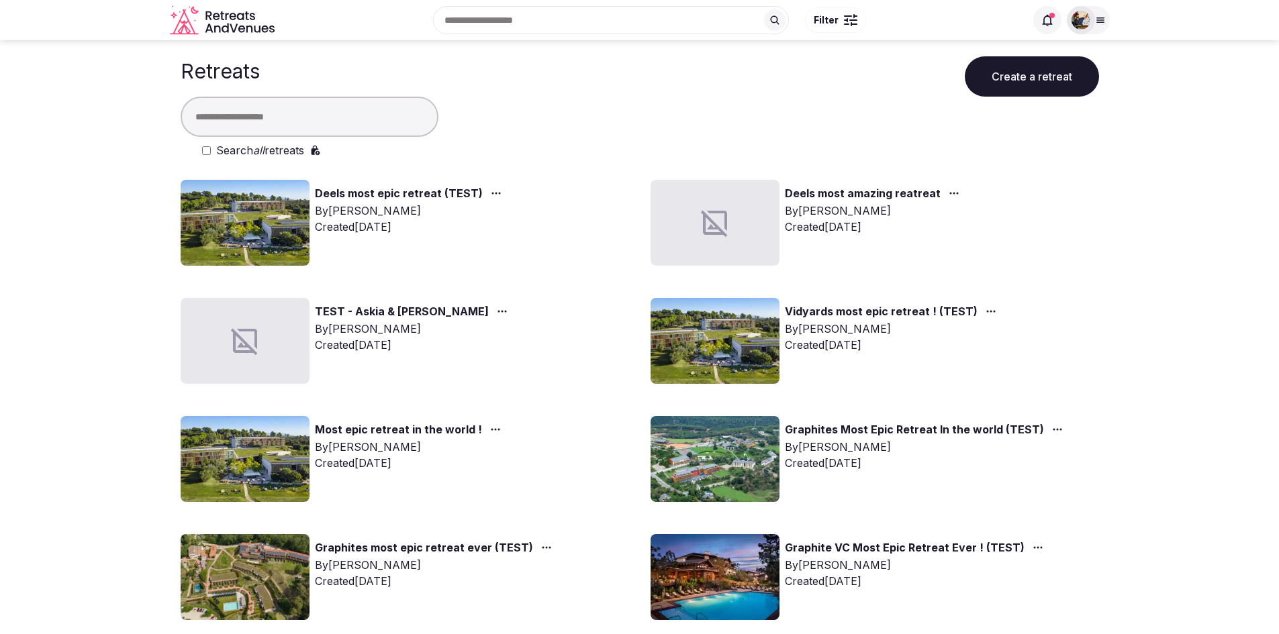
click at [306, 109] on input "text" at bounding box center [310, 117] width 258 height 40
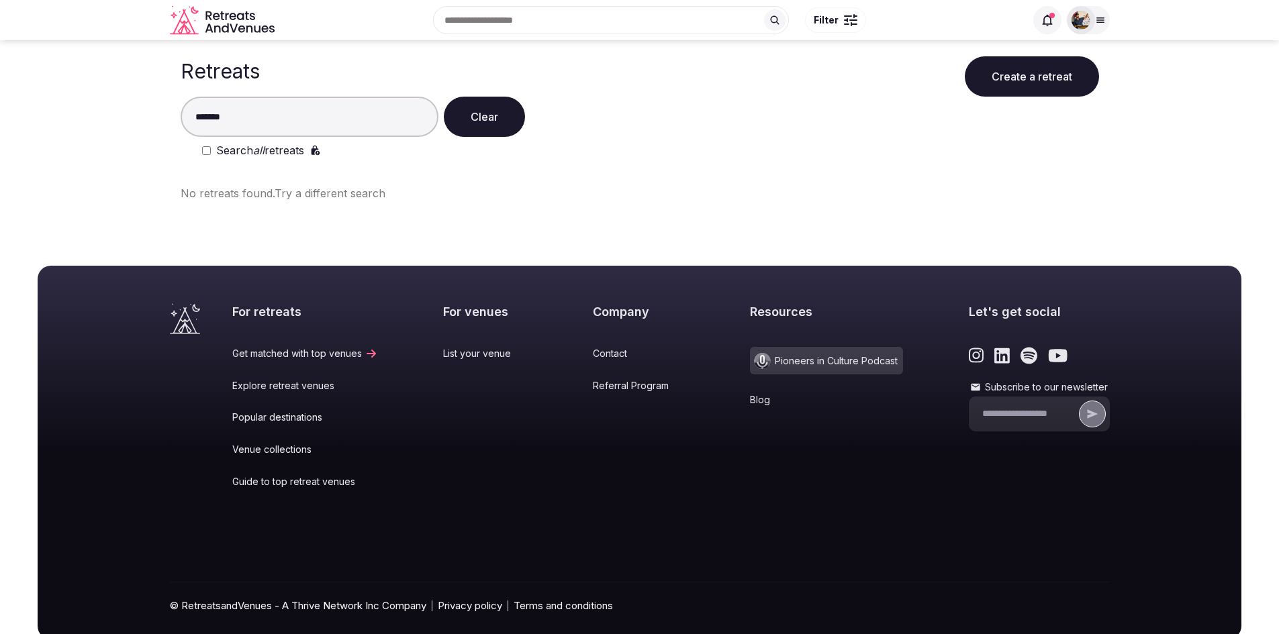
type input "*******"
